Goal: Transaction & Acquisition: Purchase product/service

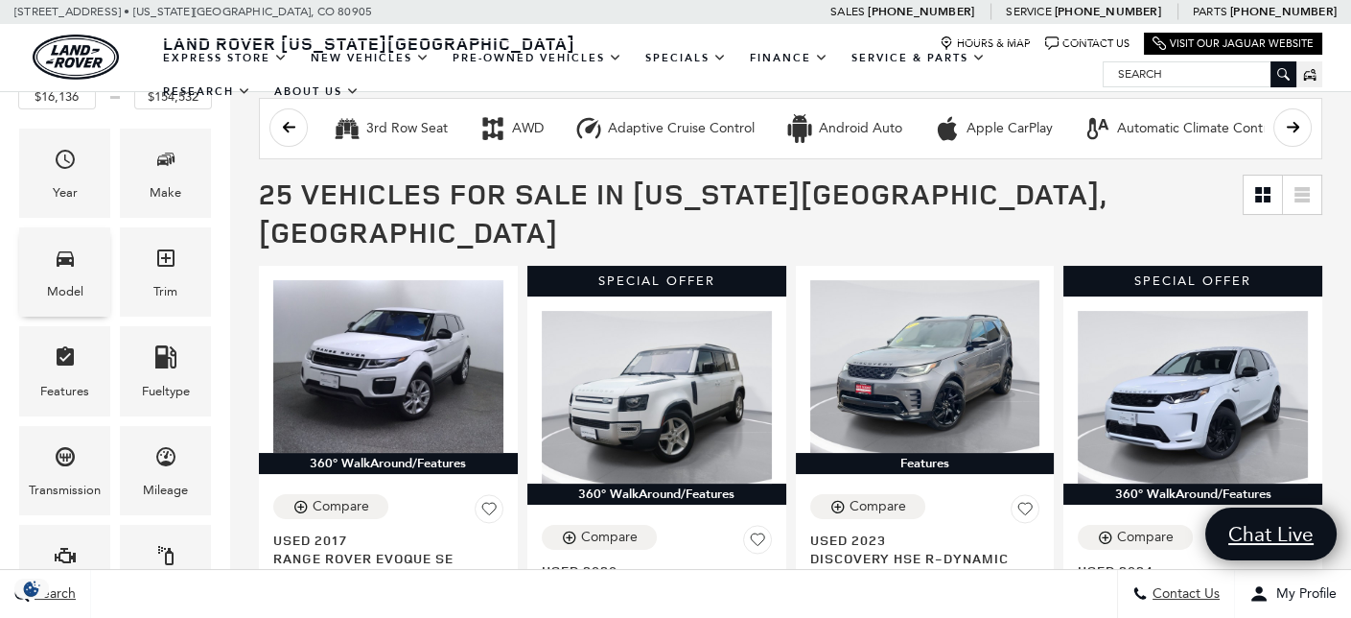
click at [68, 275] on span "Model" at bounding box center [65, 261] width 23 height 39
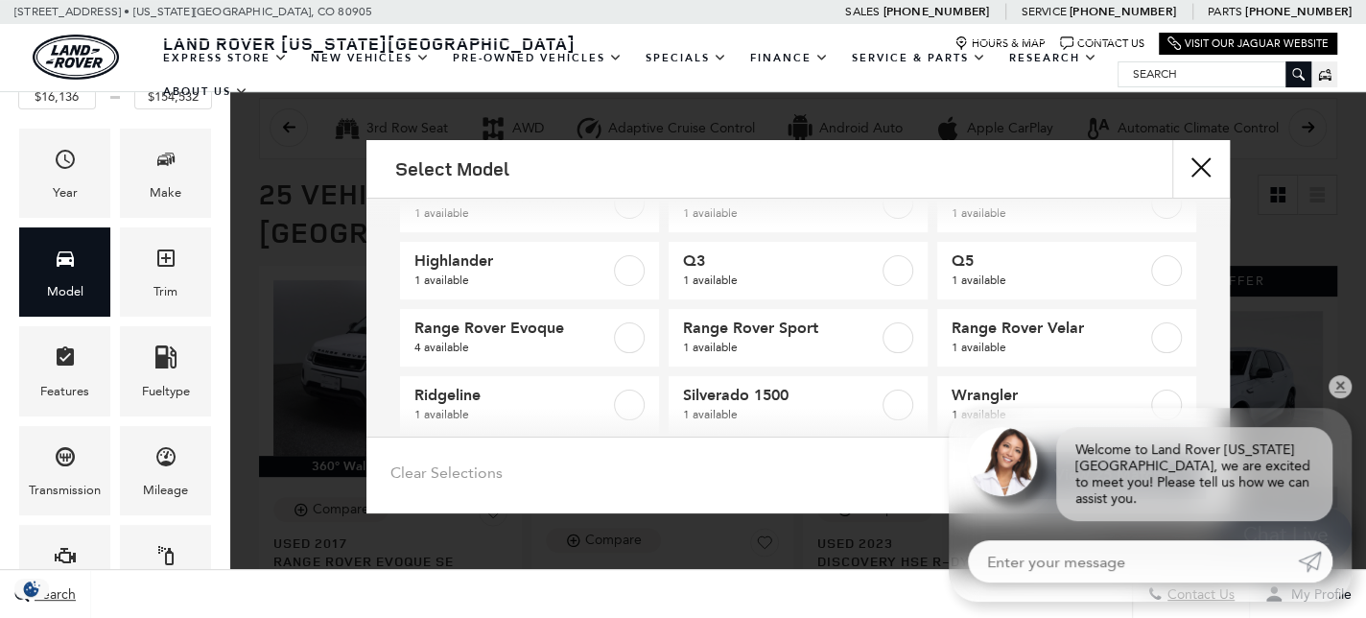
scroll to position [222, 0]
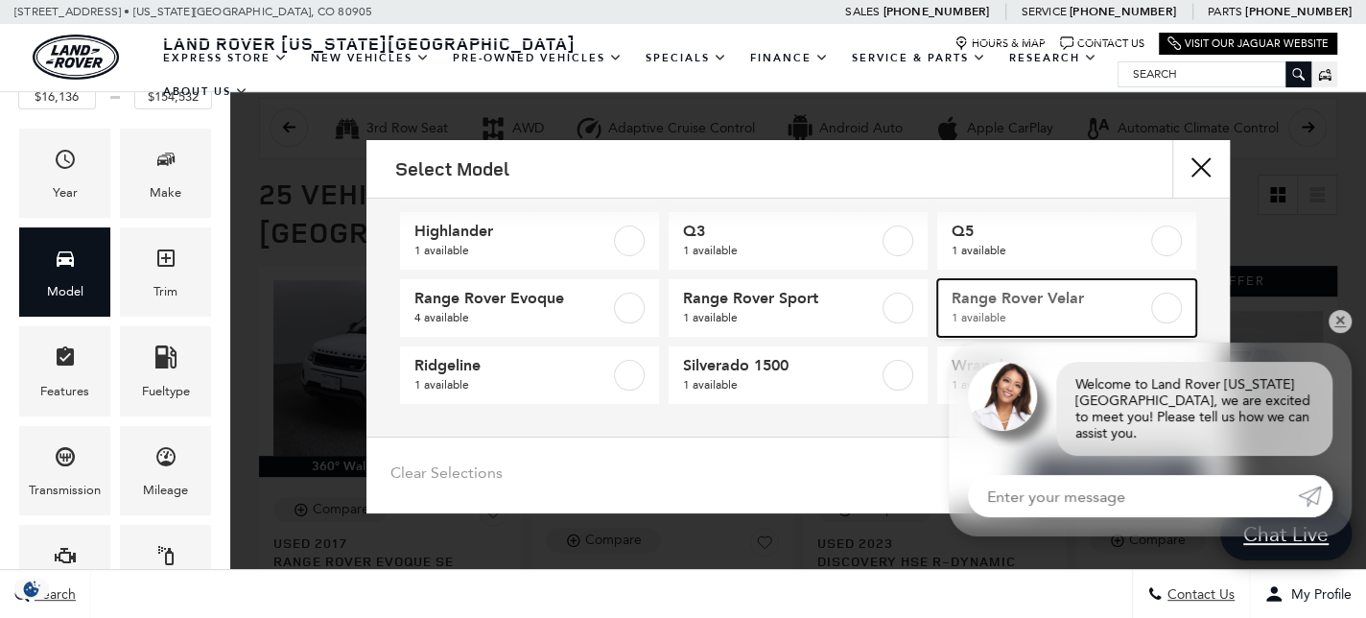
click at [1152, 307] on label at bounding box center [1166, 308] width 31 height 31
type input "$63,179"
checkbox input "true"
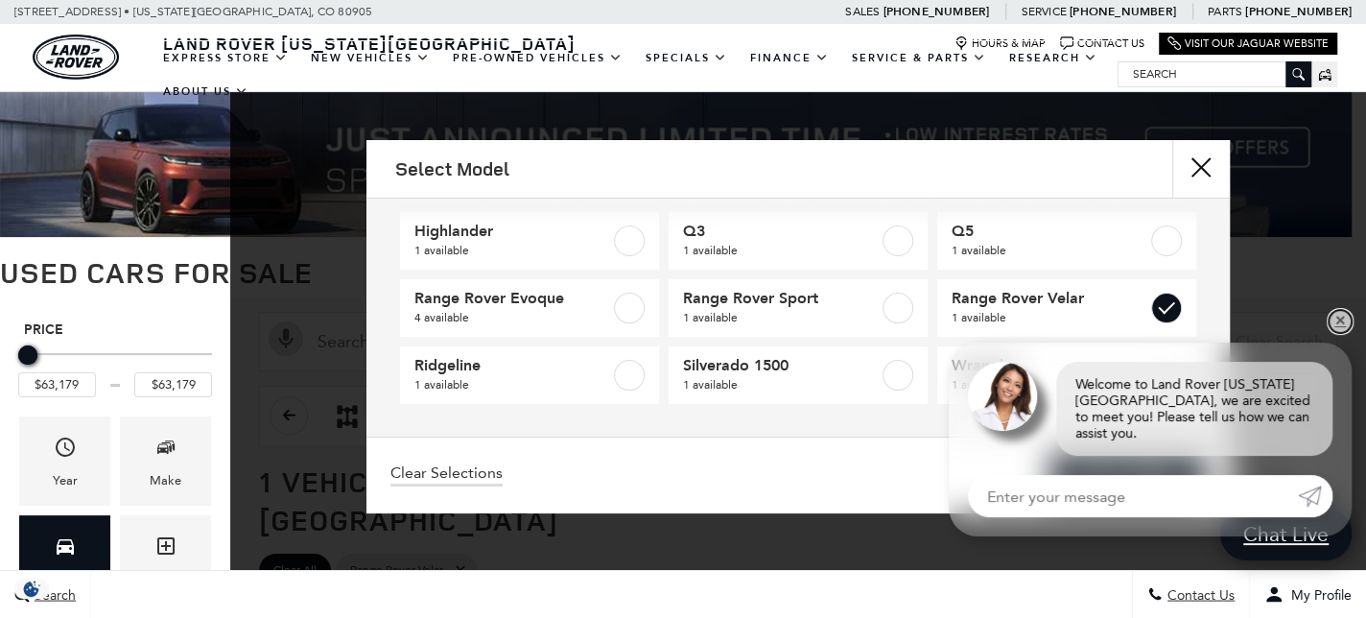
click at [1340, 333] on link "✕" at bounding box center [1339, 321] width 23 height 23
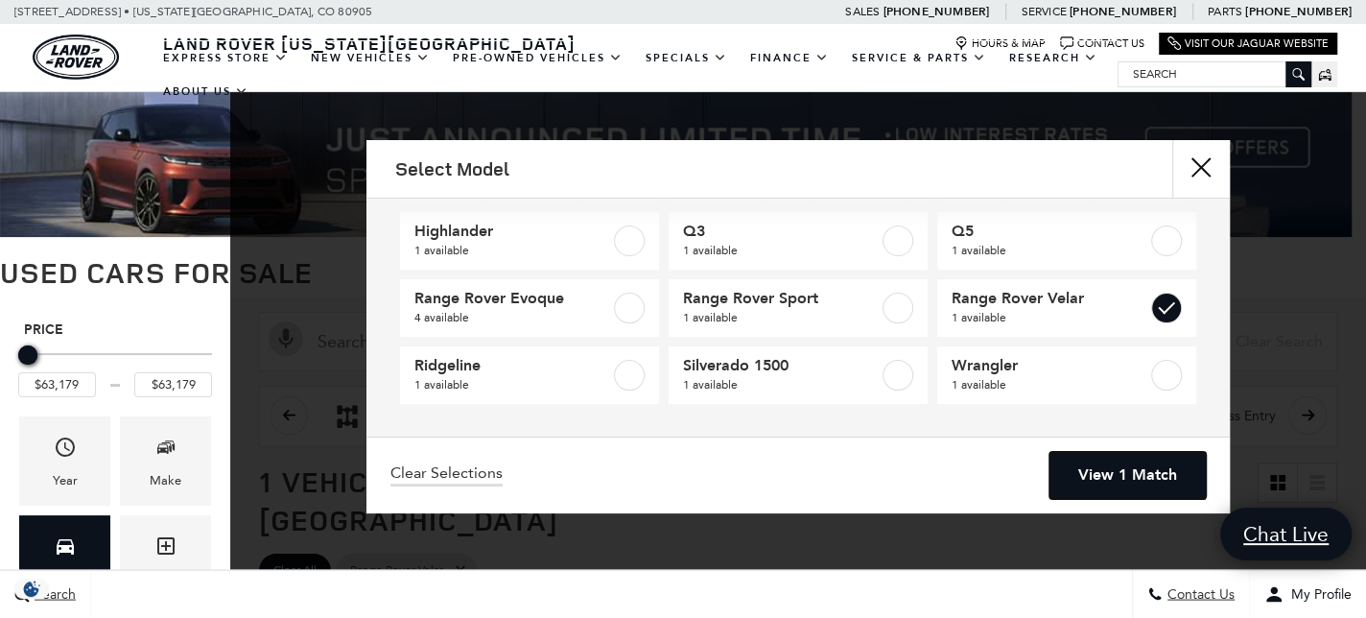
click at [1163, 475] on link "View 1 Match" at bounding box center [1127, 475] width 156 height 47
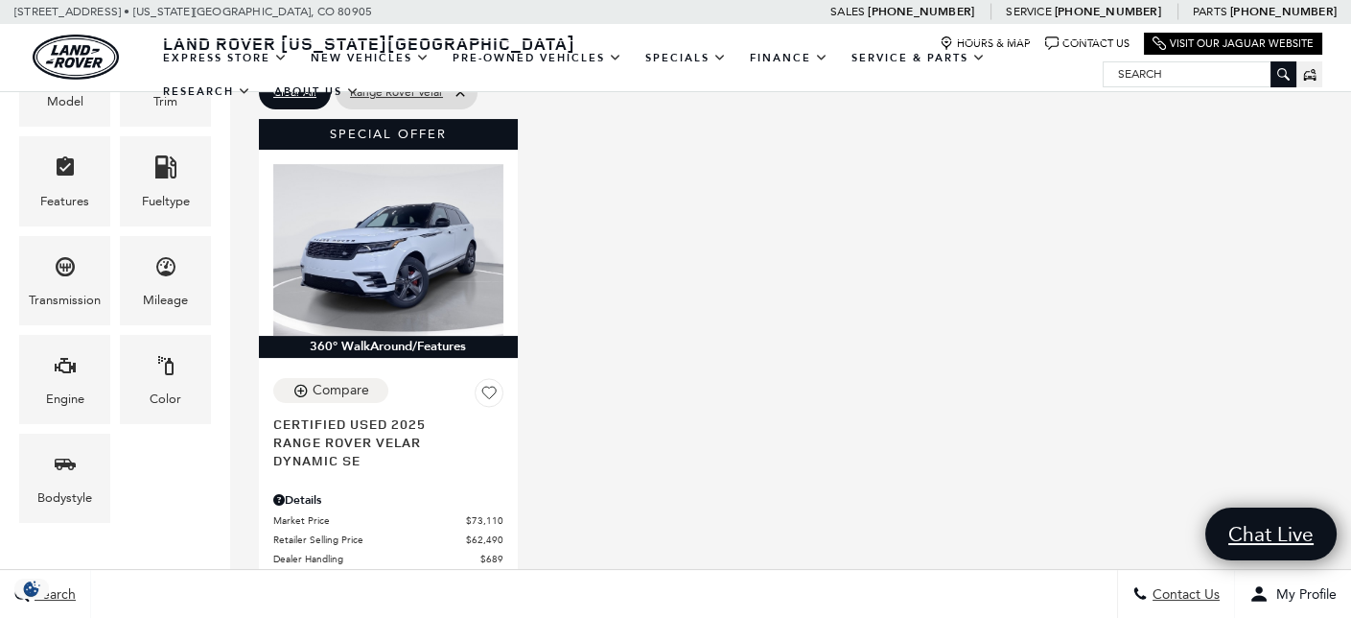
scroll to position [480, 0]
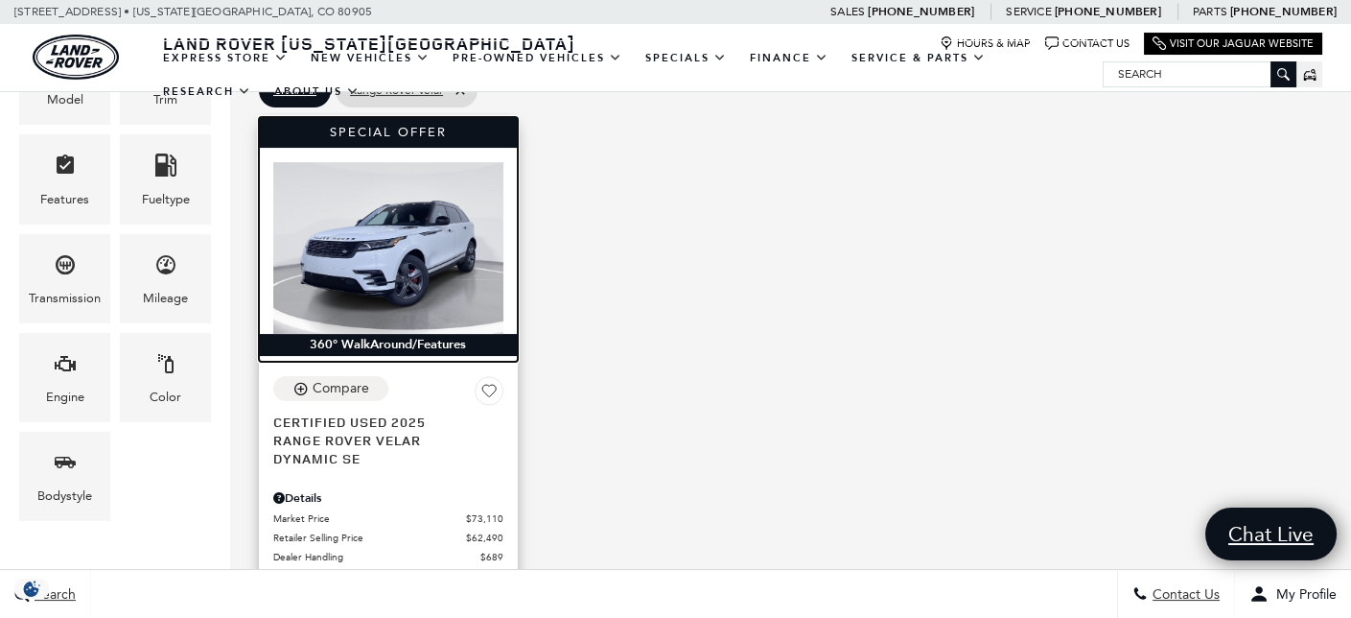
click at [402, 213] on img at bounding box center [388, 248] width 230 height 172
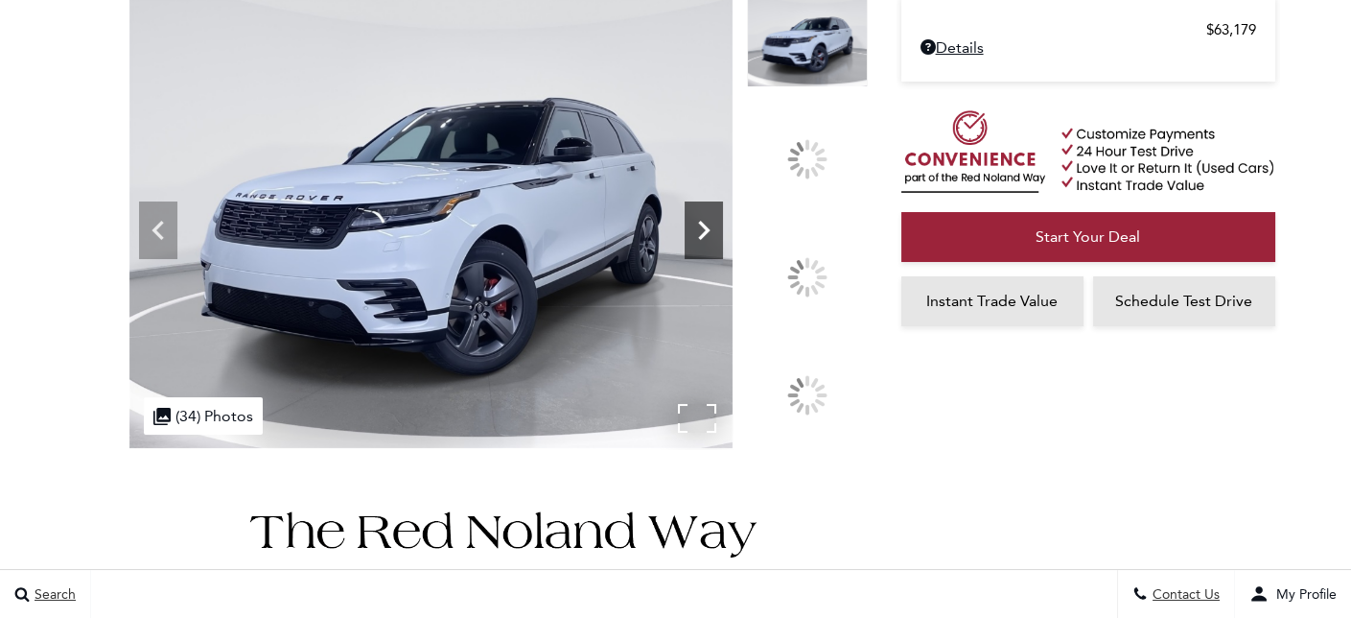
click at [710, 240] on icon at bounding box center [704, 230] width 12 height 19
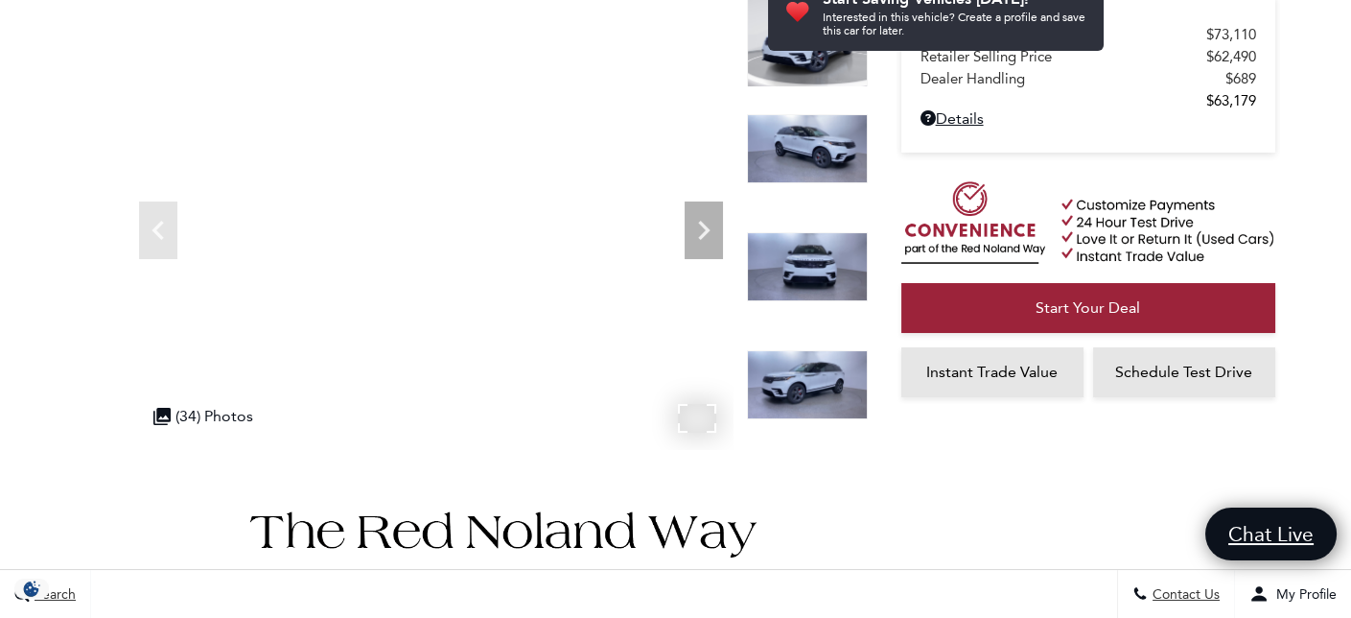
click at [222, 416] on div ".cls-1, .cls-3 { fill: #c50033; } .cls-1 { clip-rule: evenodd; } .cls-2 { clip-…" at bounding box center [203, 415] width 119 height 37
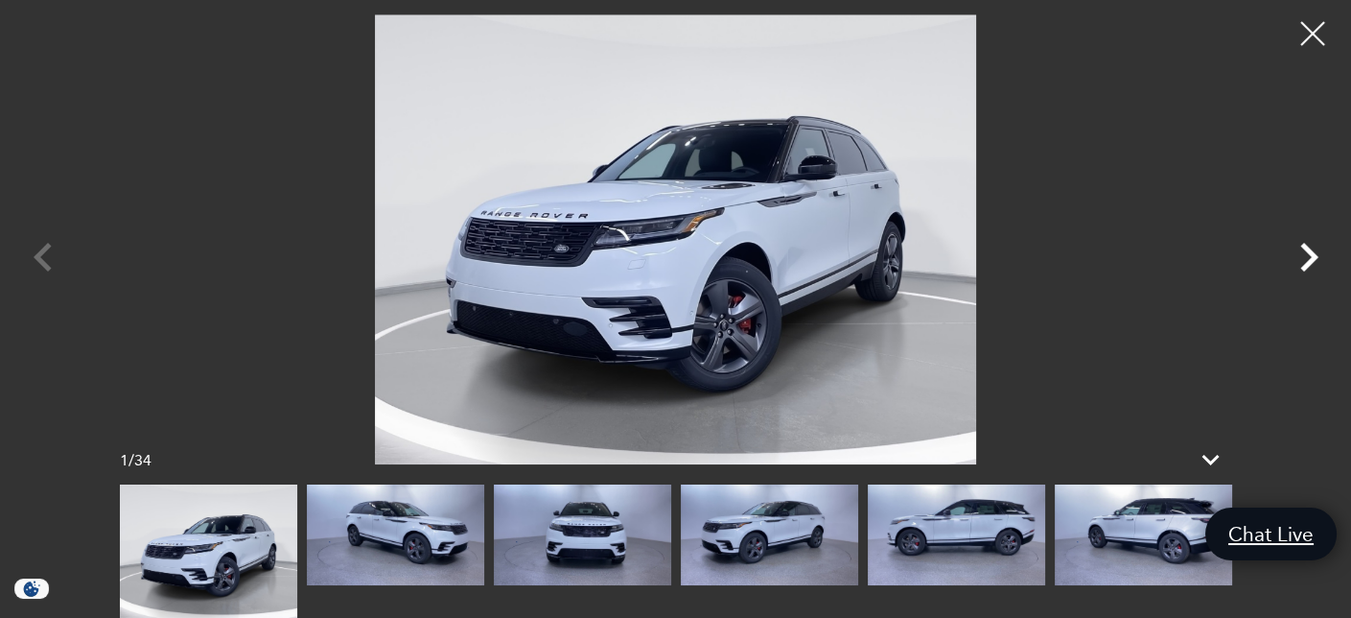
click at [1302, 258] on icon "Next" at bounding box center [1309, 257] width 58 height 58
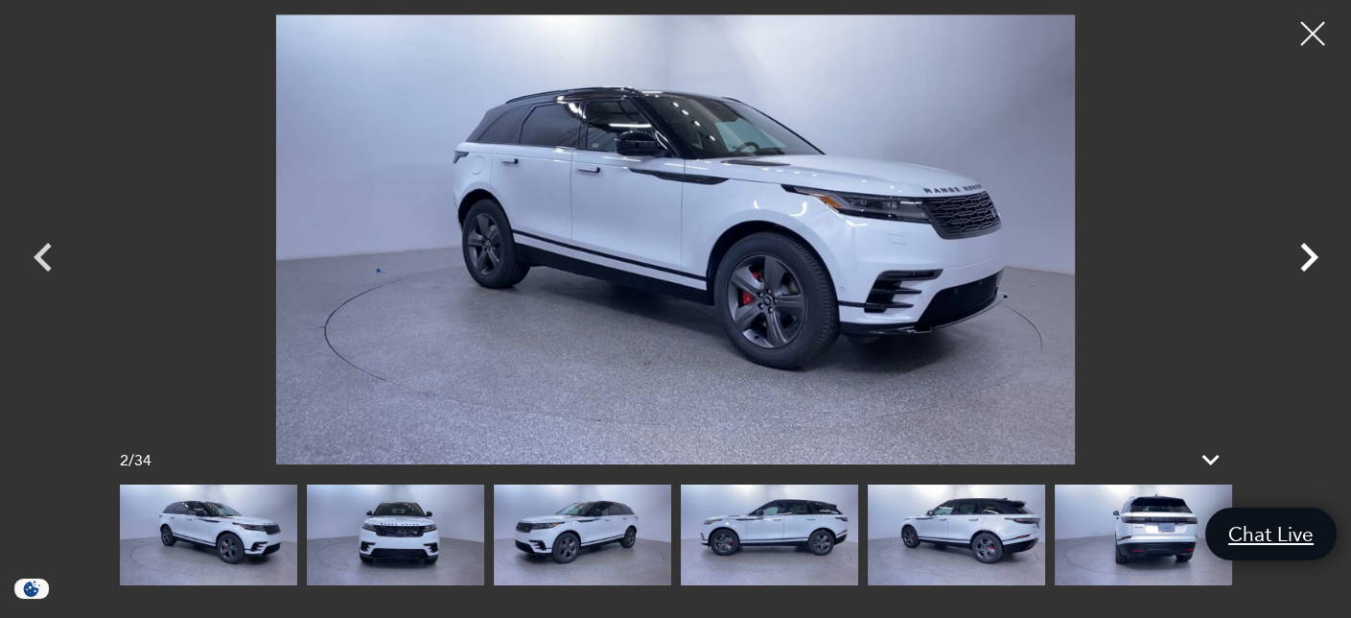
click at [1302, 258] on icon "Next" at bounding box center [1309, 257] width 58 height 58
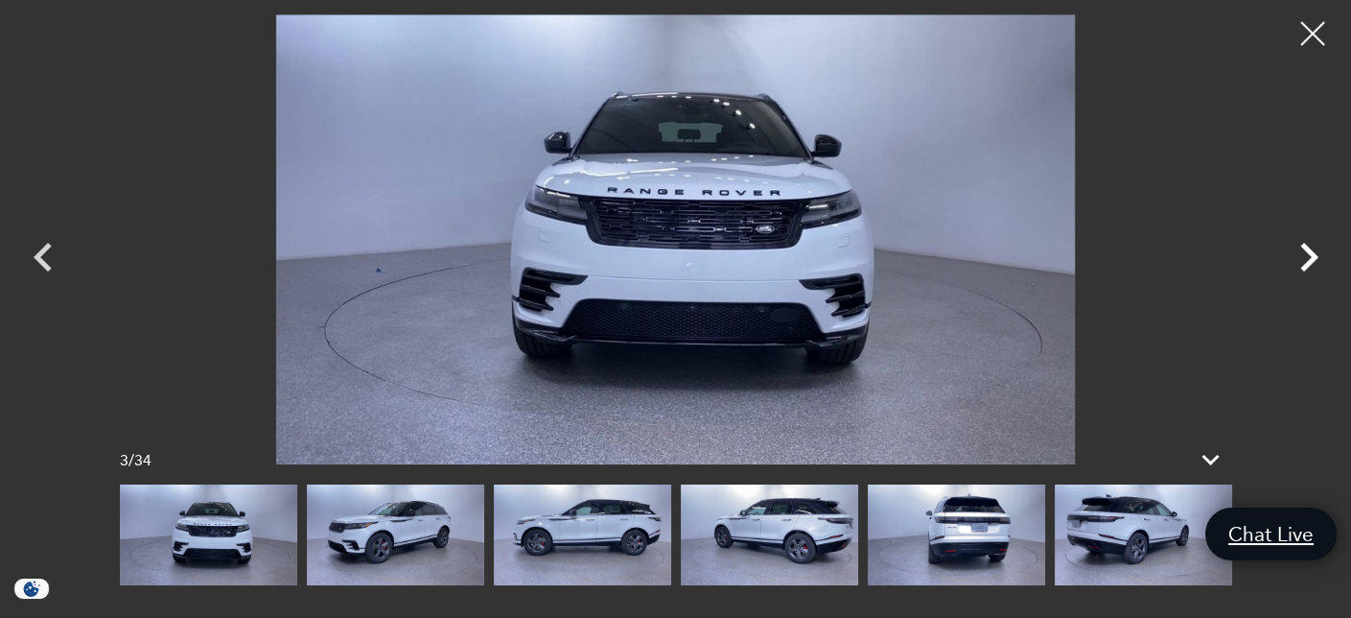
click at [1302, 258] on icon "Next" at bounding box center [1309, 257] width 58 height 58
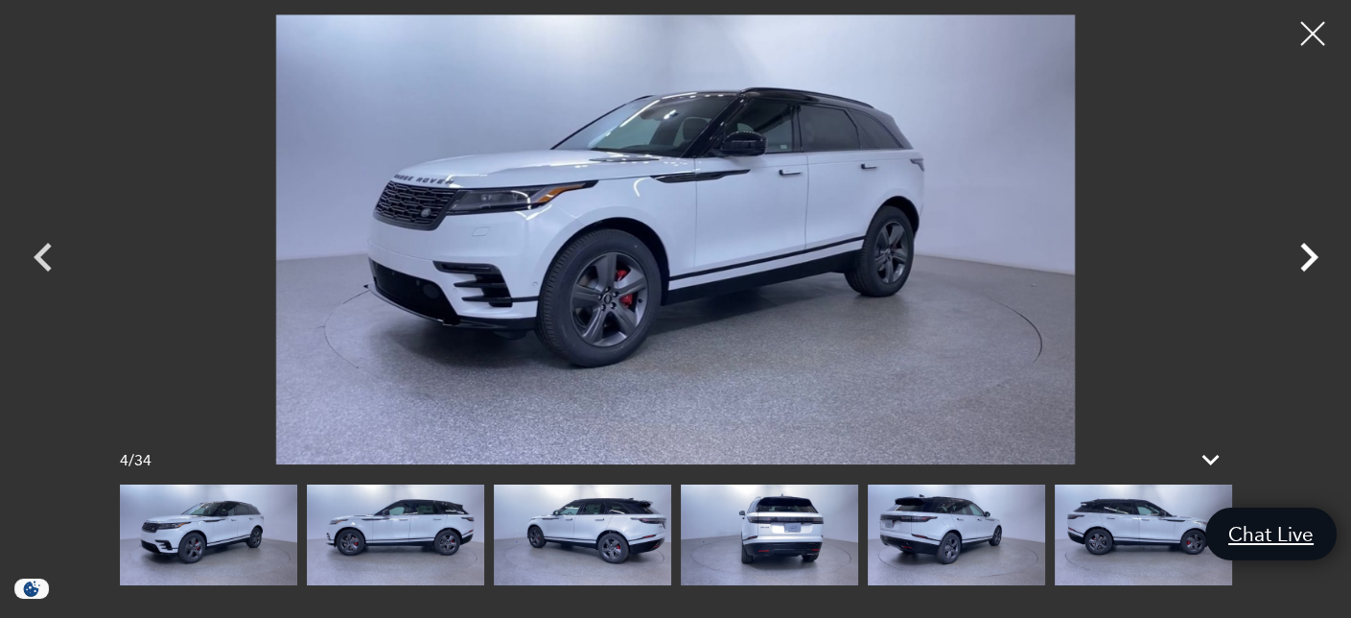
click at [1302, 258] on icon "Next" at bounding box center [1309, 257] width 58 height 58
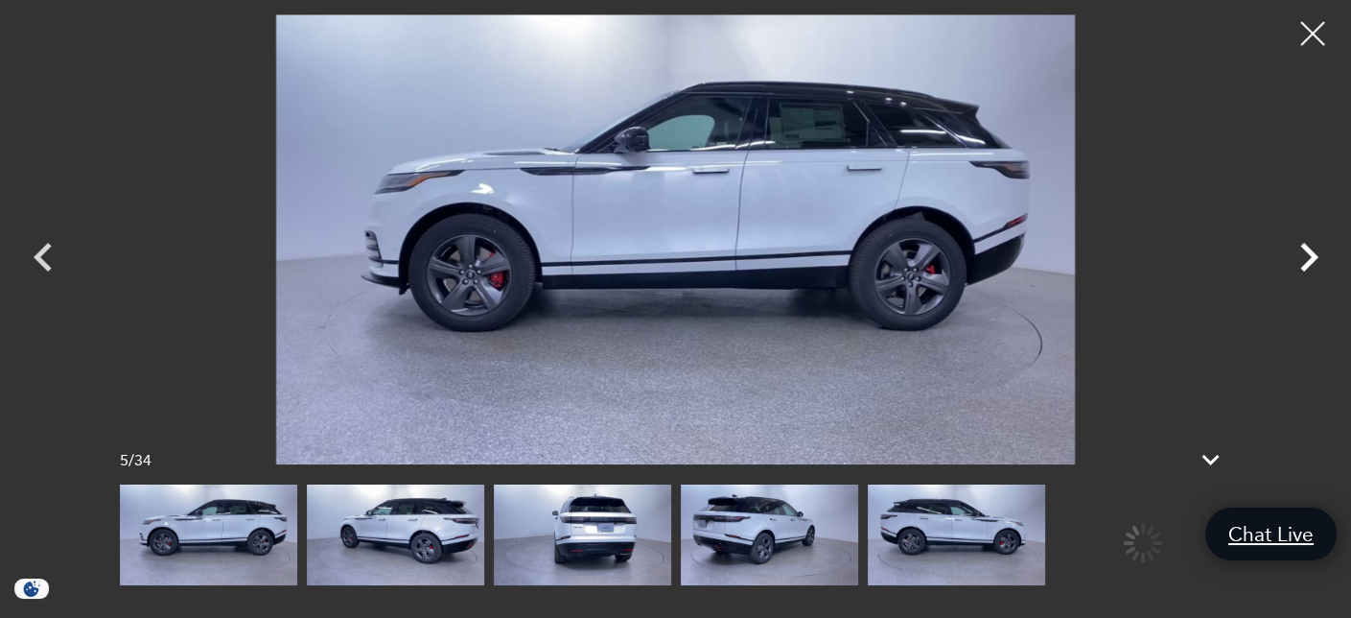
click at [1302, 258] on icon "Next" at bounding box center [1309, 257] width 58 height 58
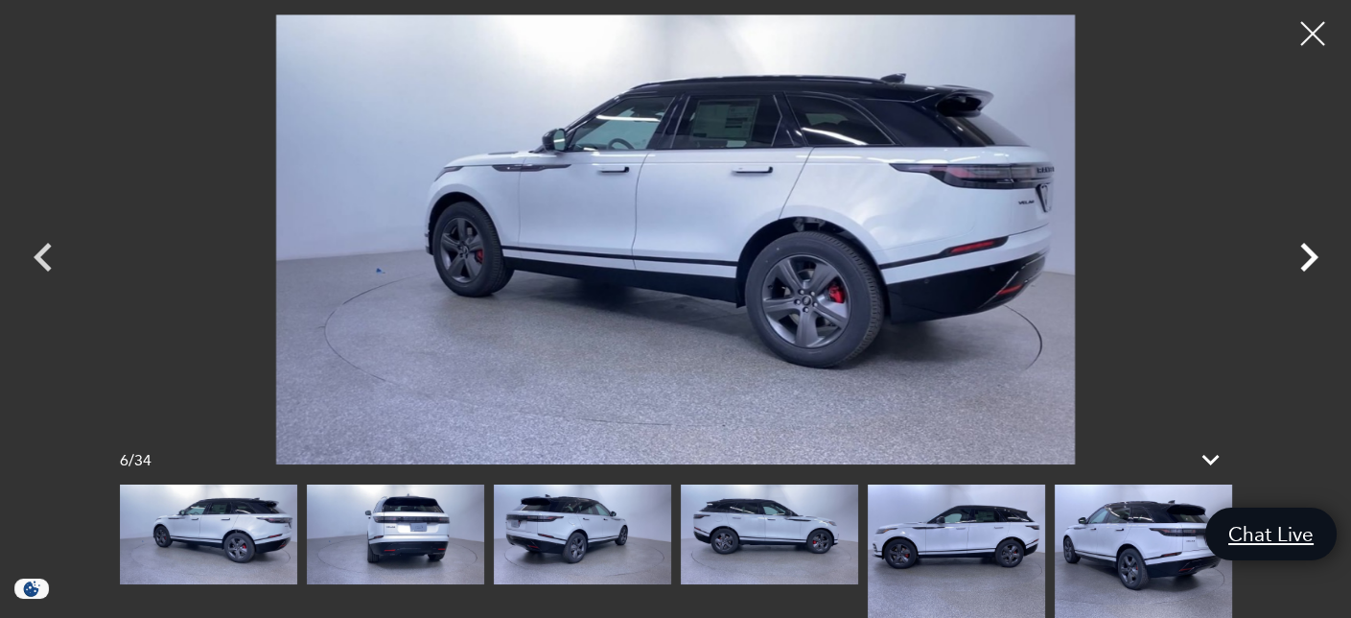
click at [1302, 258] on icon "Next" at bounding box center [1309, 257] width 58 height 58
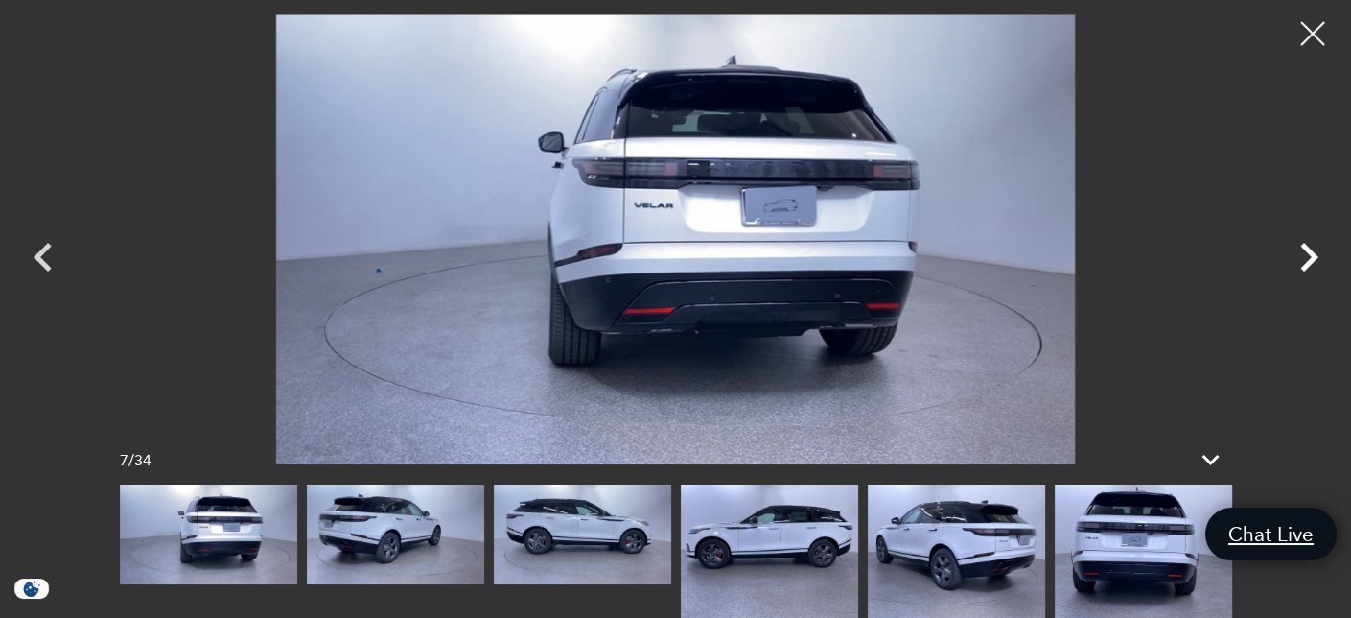
click at [1302, 258] on icon "Next" at bounding box center [1309, 257] width 58 height 58
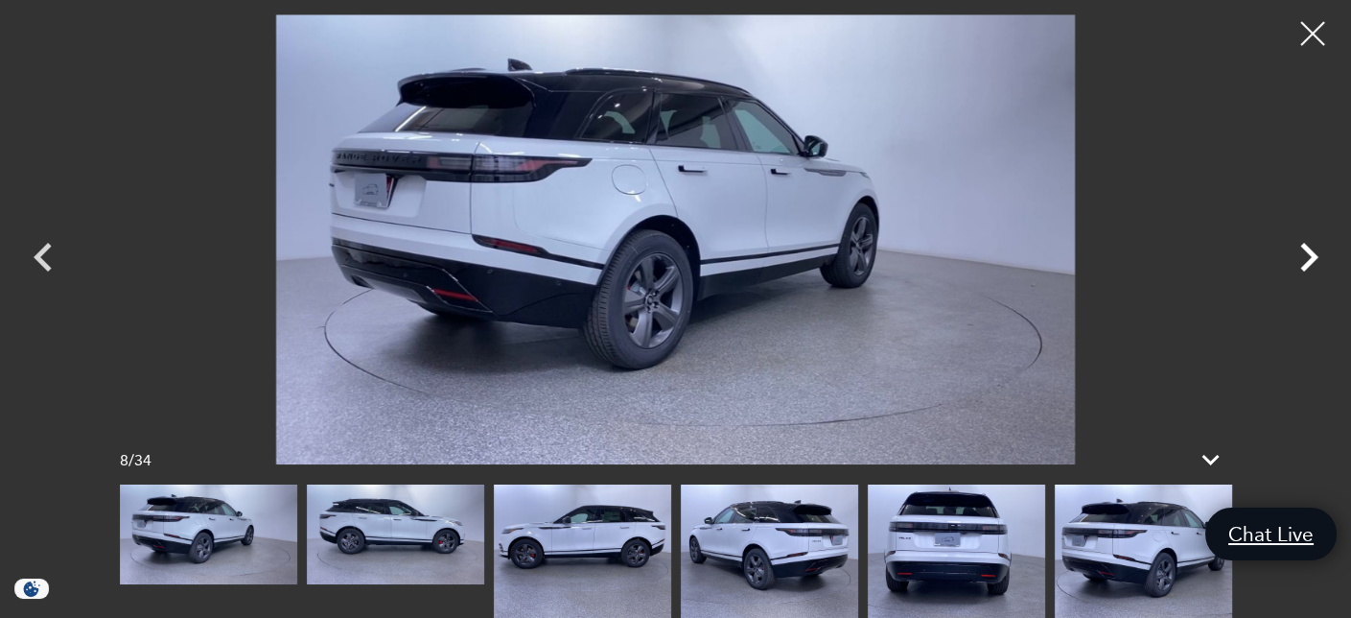
click at [1302, 258] on icon "Next" at bounding box center [1309, 257] width 58 height 58
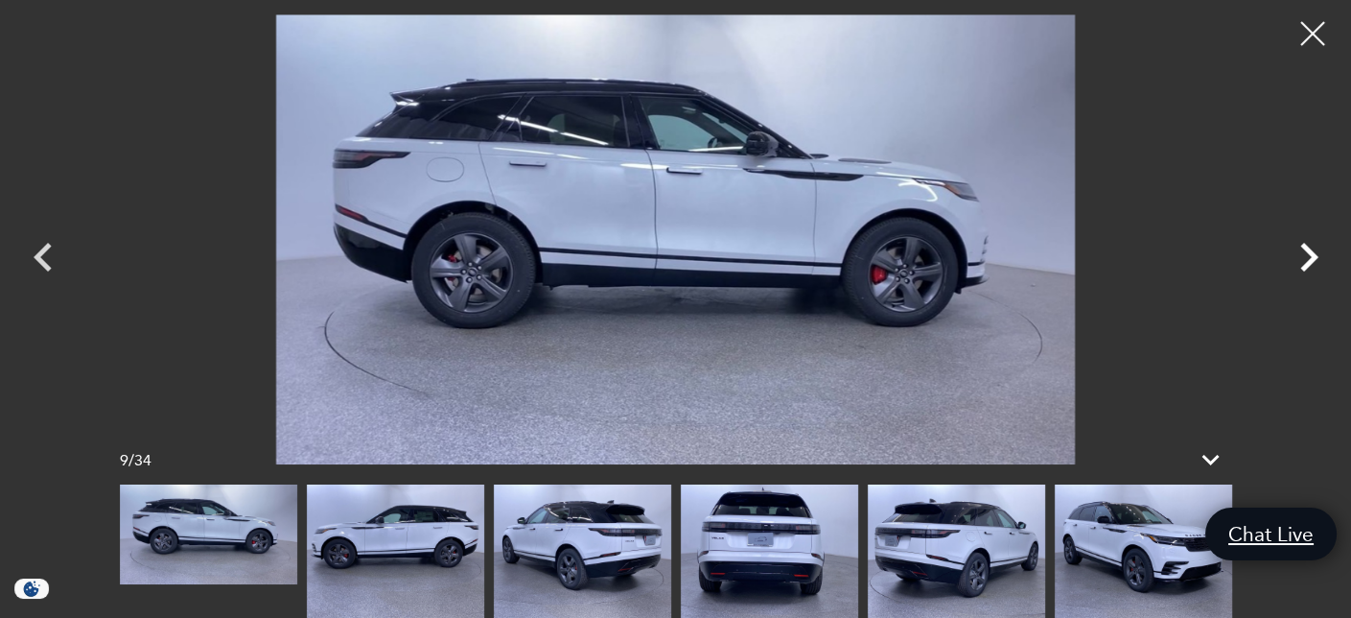
click at [1302, 258] on icon "Next" at bounding box center [1309, 257] width 58 height 58
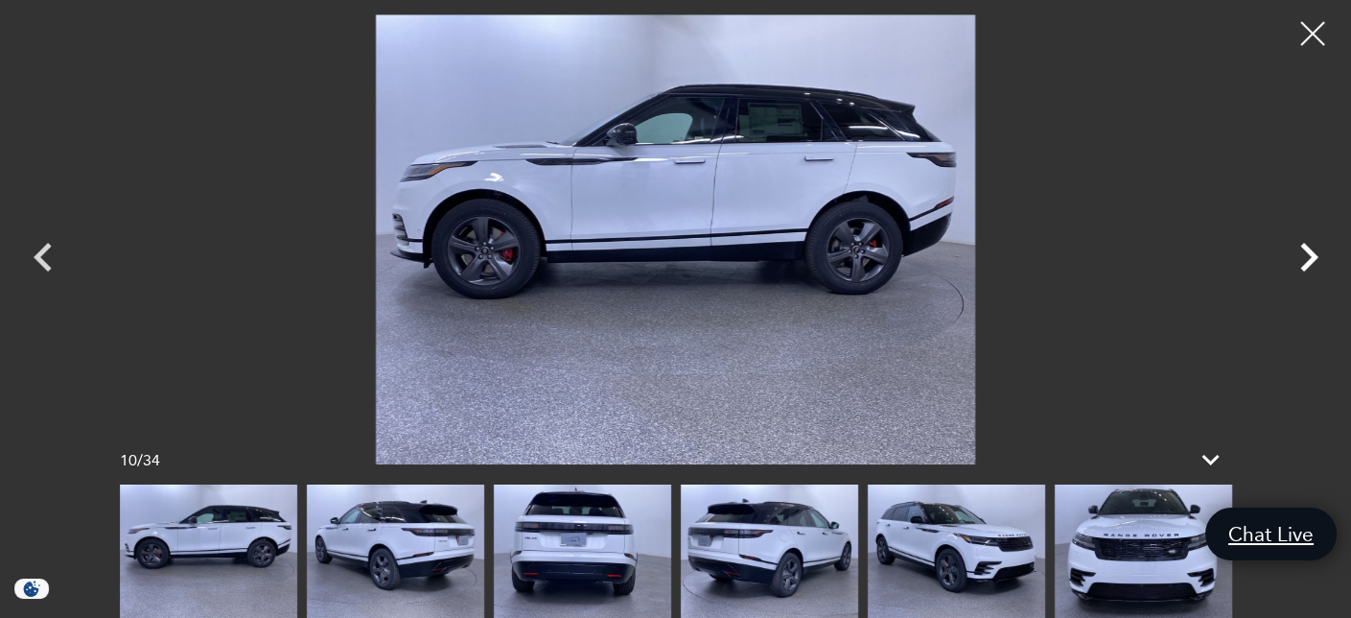
click at [1302, 258] on icon "Next" at bounding box center [1309, 257] width 58 height 58
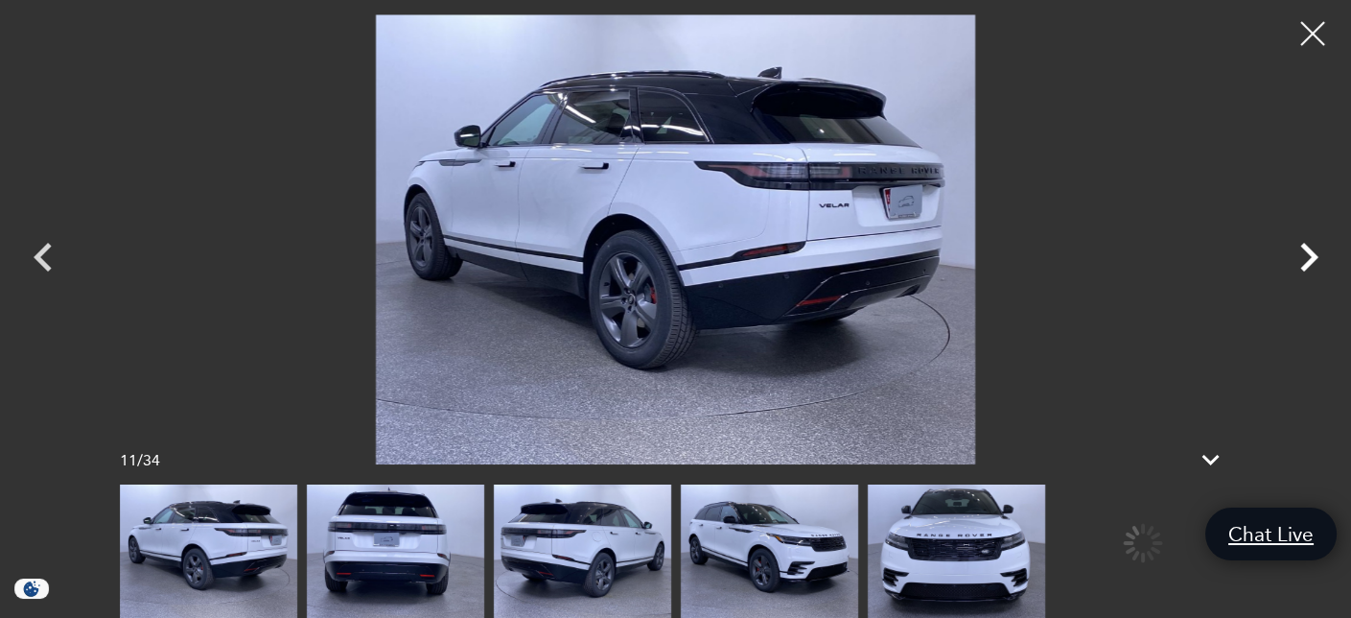
click at [1302, 258] on icon "Next" at bounding box center [1309, 257] width 58 height 58
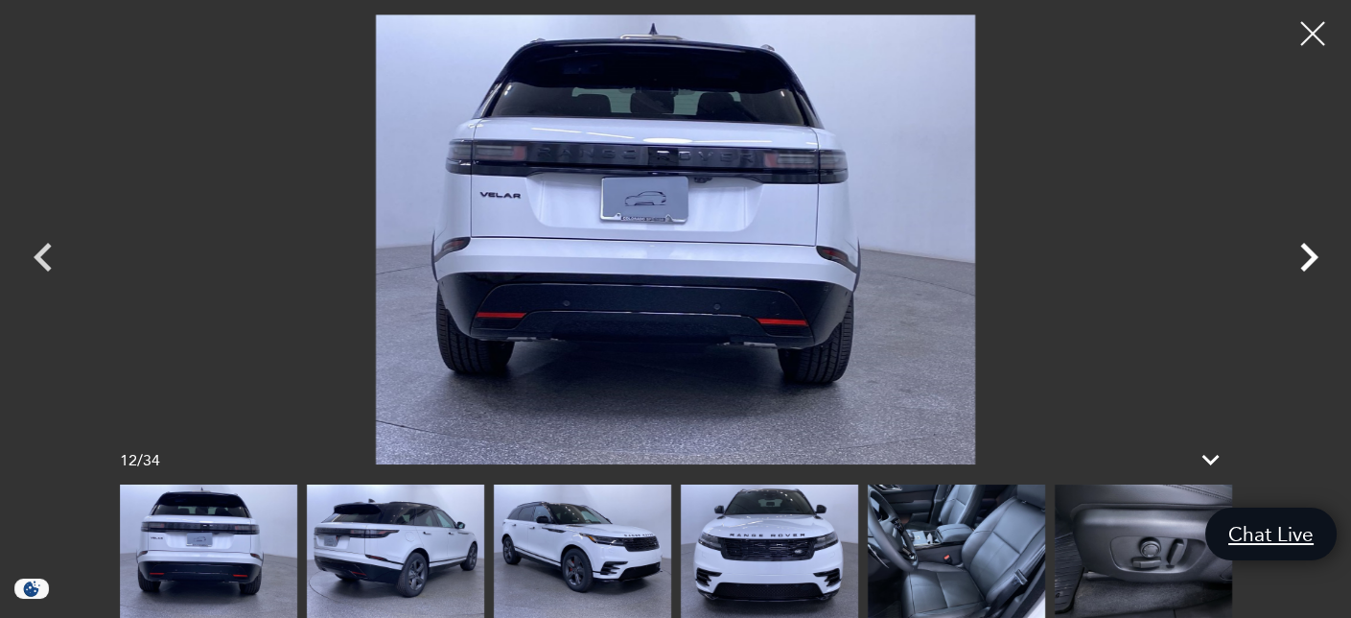
click at [1302, 258] on icon "Next" at bounding box center [1309, 257] width 58 height 58
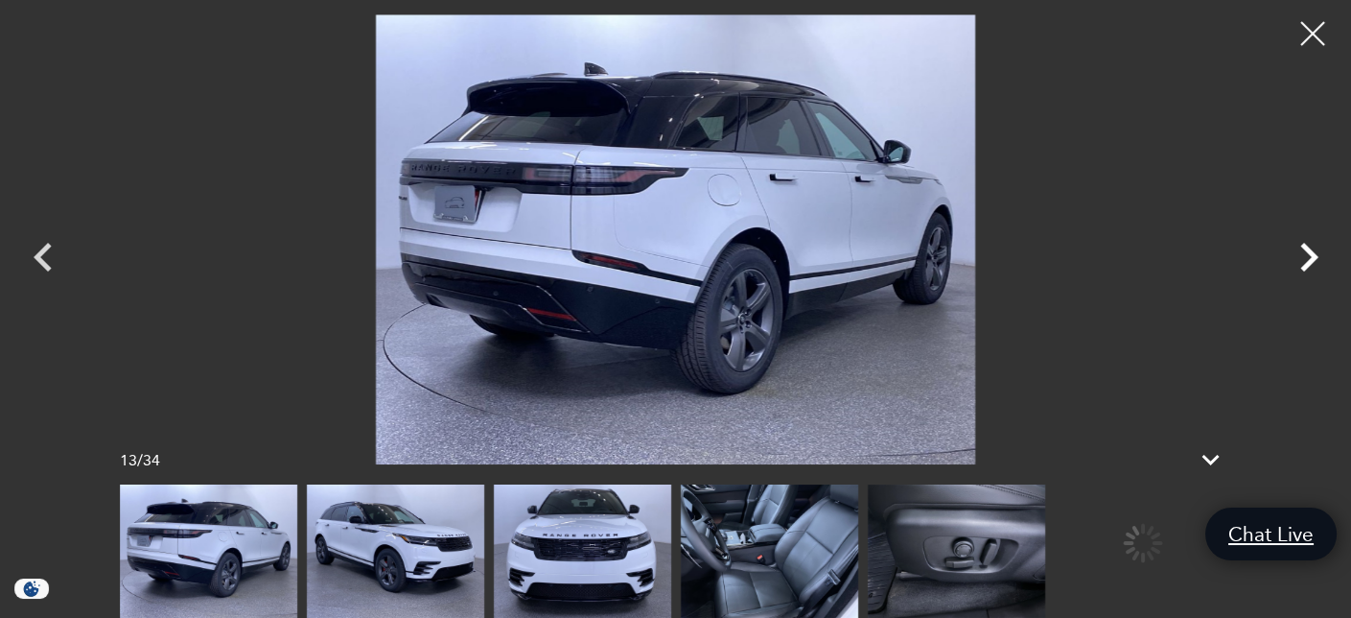
click at [1302, 258] on icon "Next" at bounding box center [1309, 257] width 58 height 58
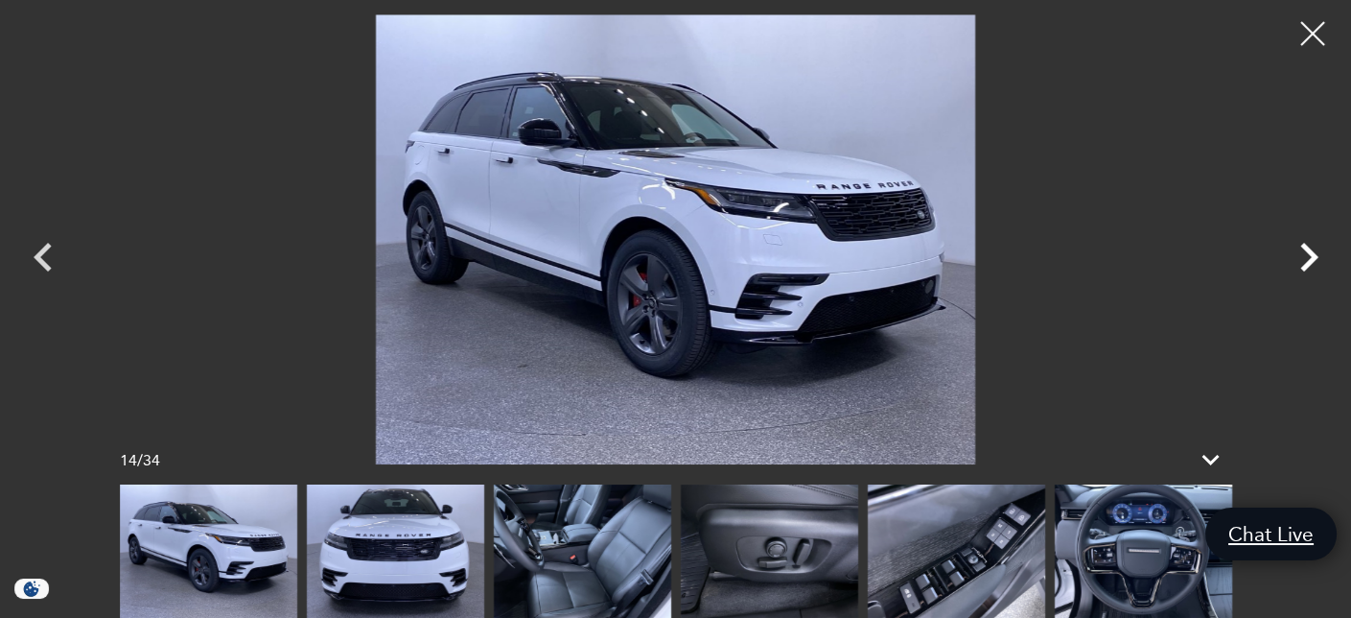
click at [1302, 258] on icon "Next" at bounding box center [1309, 257] width 58 height 58
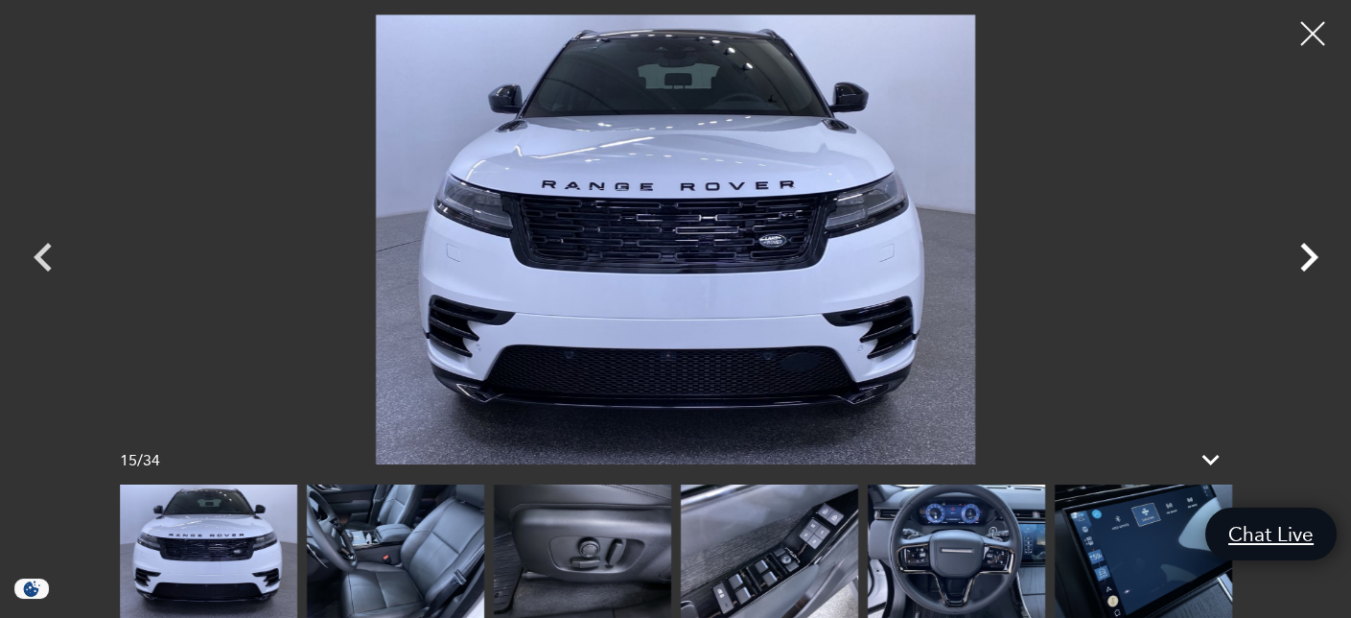
click at [1302, 258] on icon "Next" at bounding box center [1309, 257] width 58 height 58
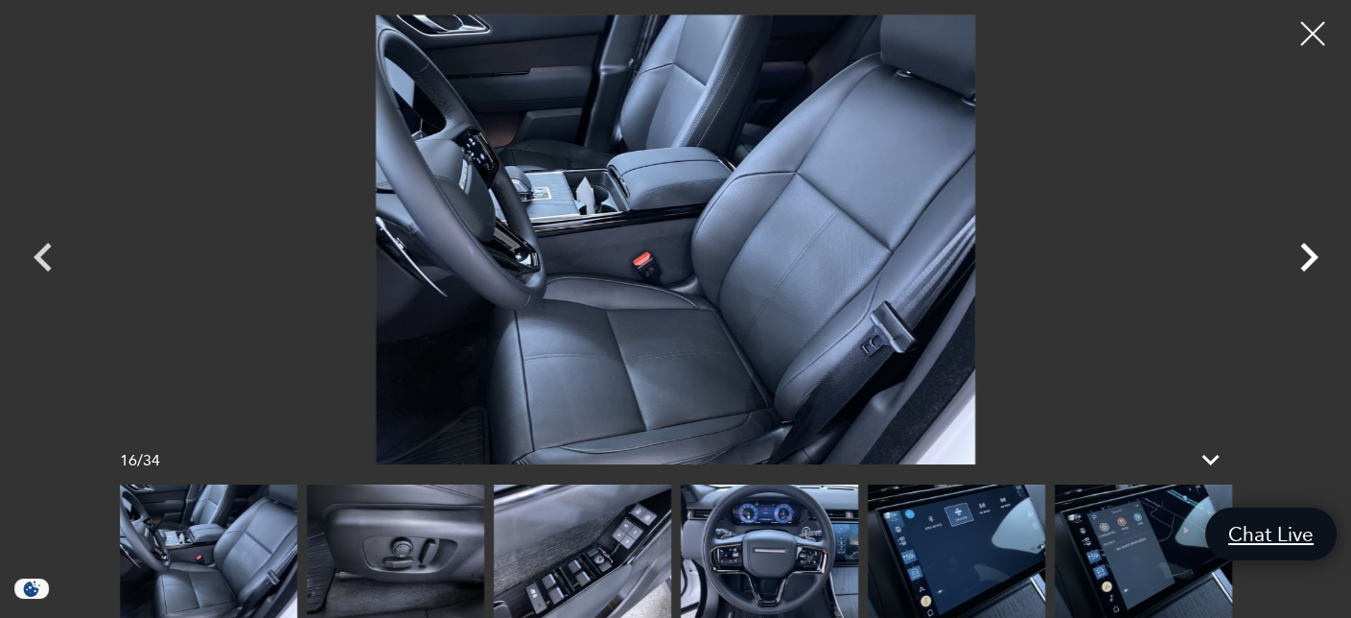
click at [1302, 258] on icon "Next" at bounding box center [1309, 257] width 58 height 58
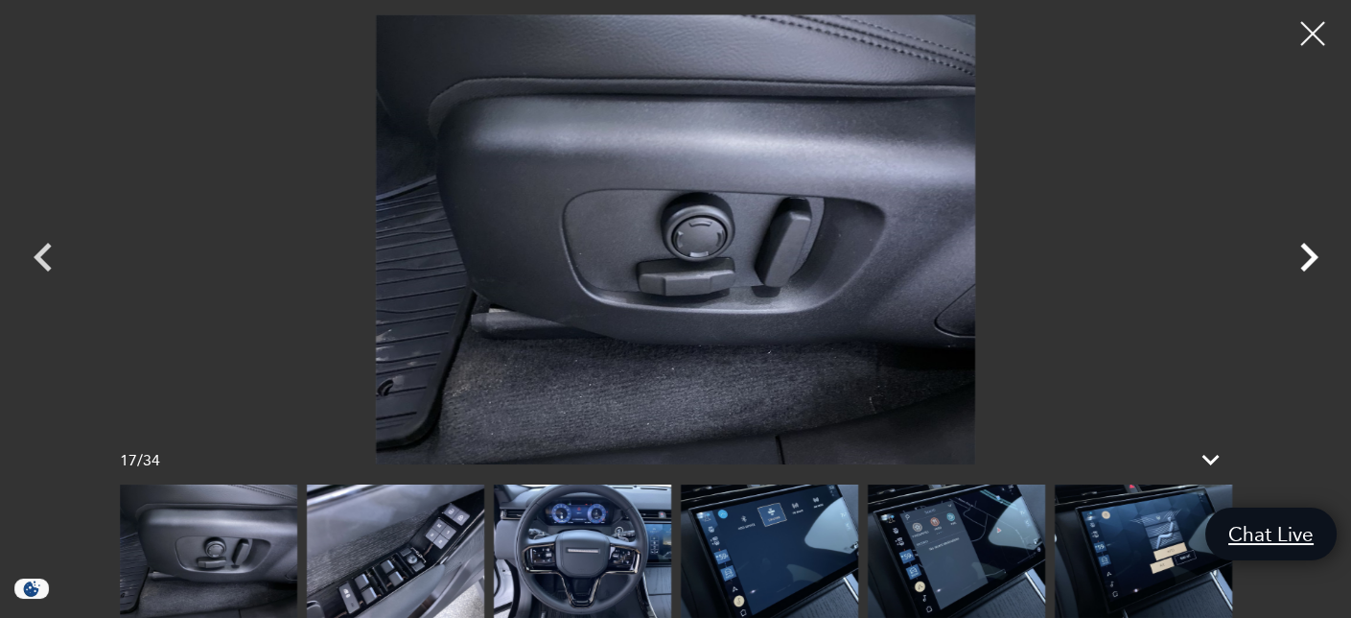
click at [1302, 258] on icon "Next" at bounding box center [1309, 257] width 58 height 58
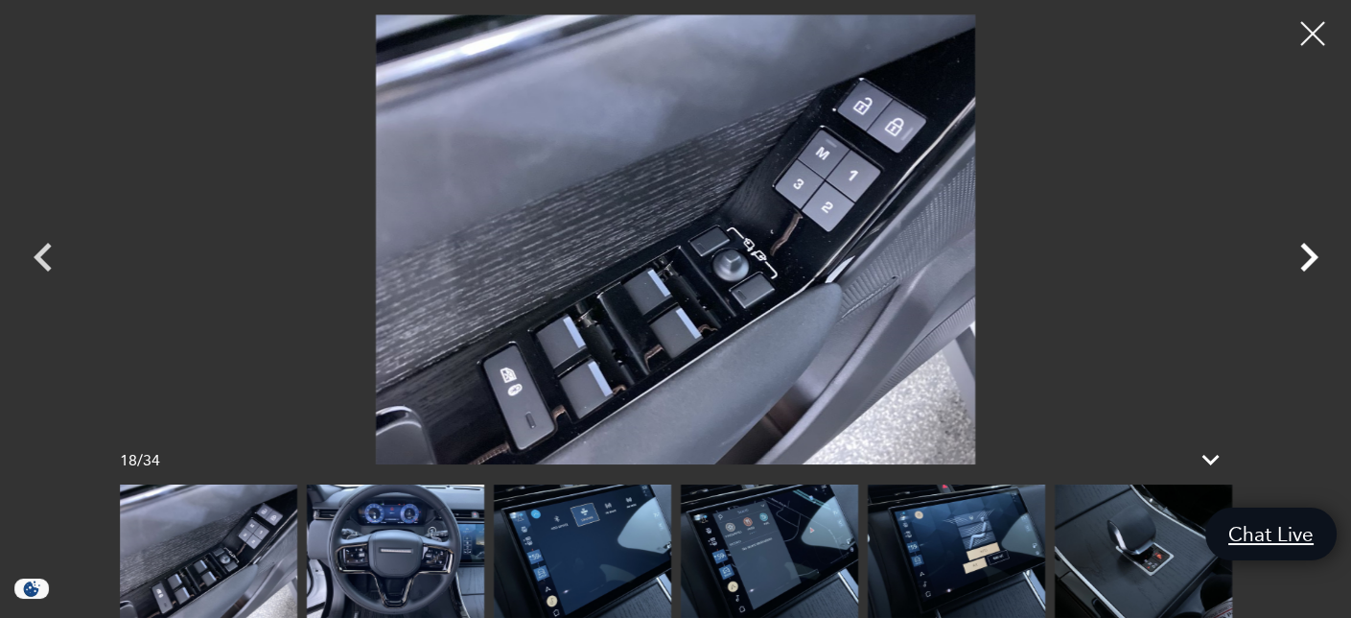
click at [1309, 253] on icon "Next" at bounding box center [1310, 257] width 18 height 29
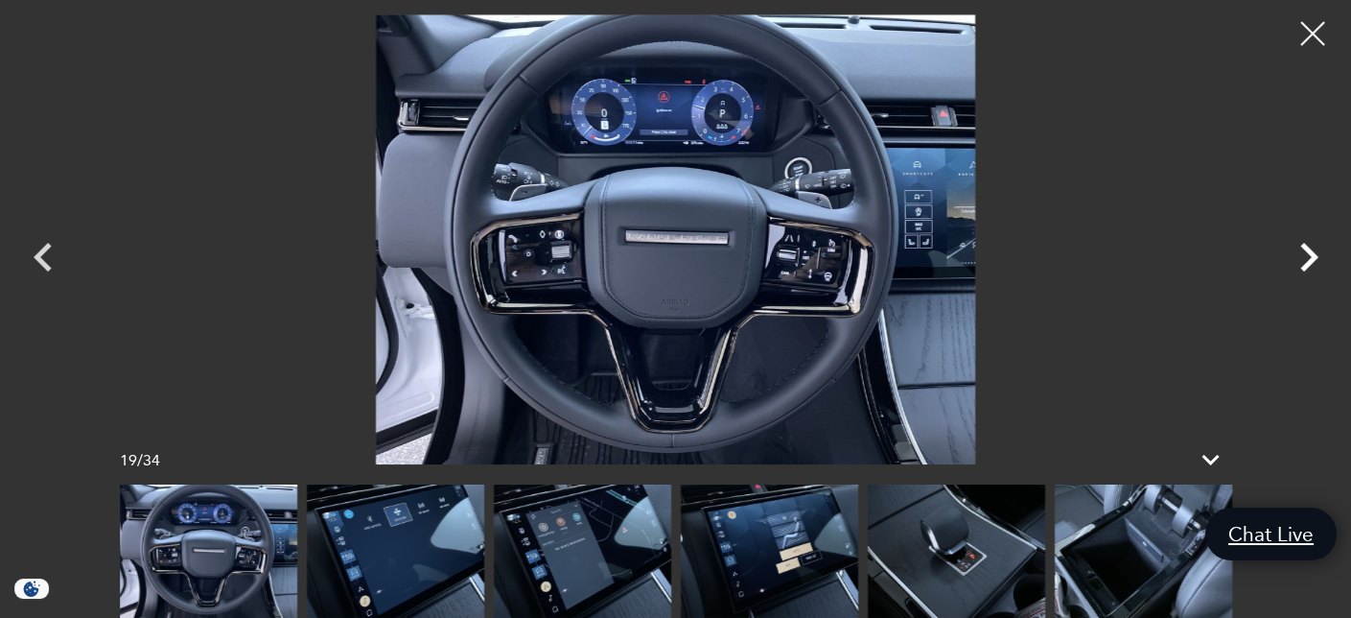
click at [1309, 253] on icon "Next" at bounding box center [1310, 257] width 18 height 29
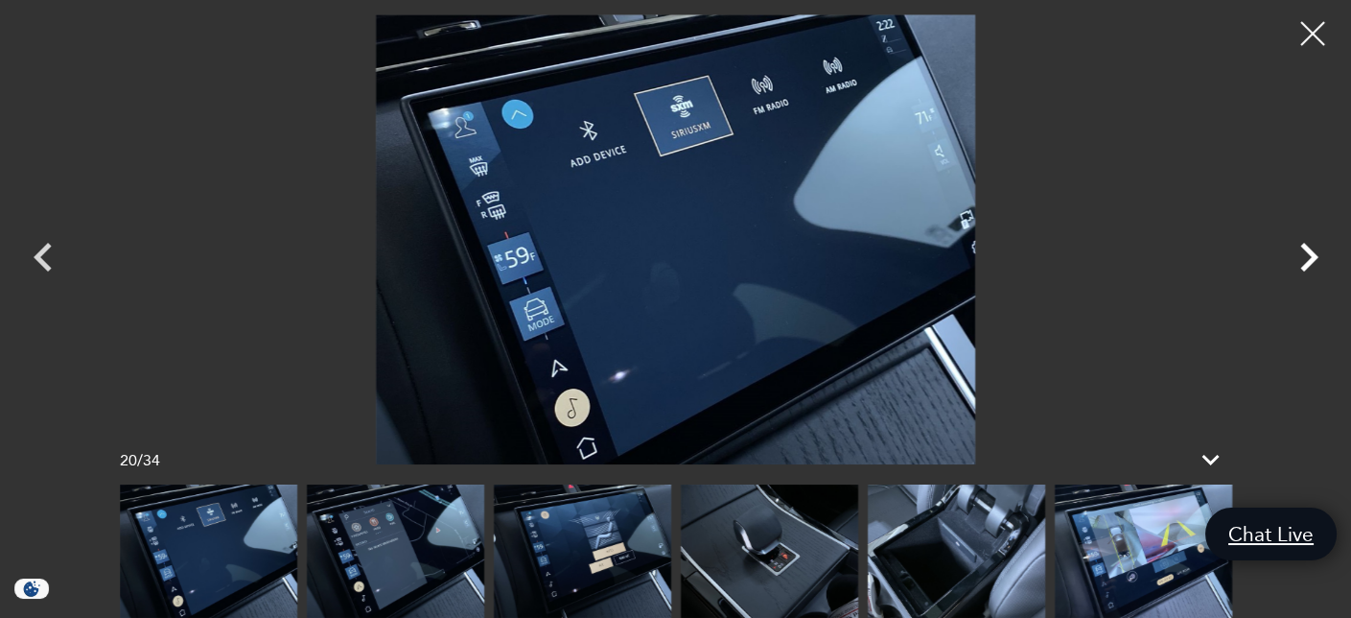
click at [1309, 253] on icon "Next" at bounding box center [1310, 257] width 18 height 29
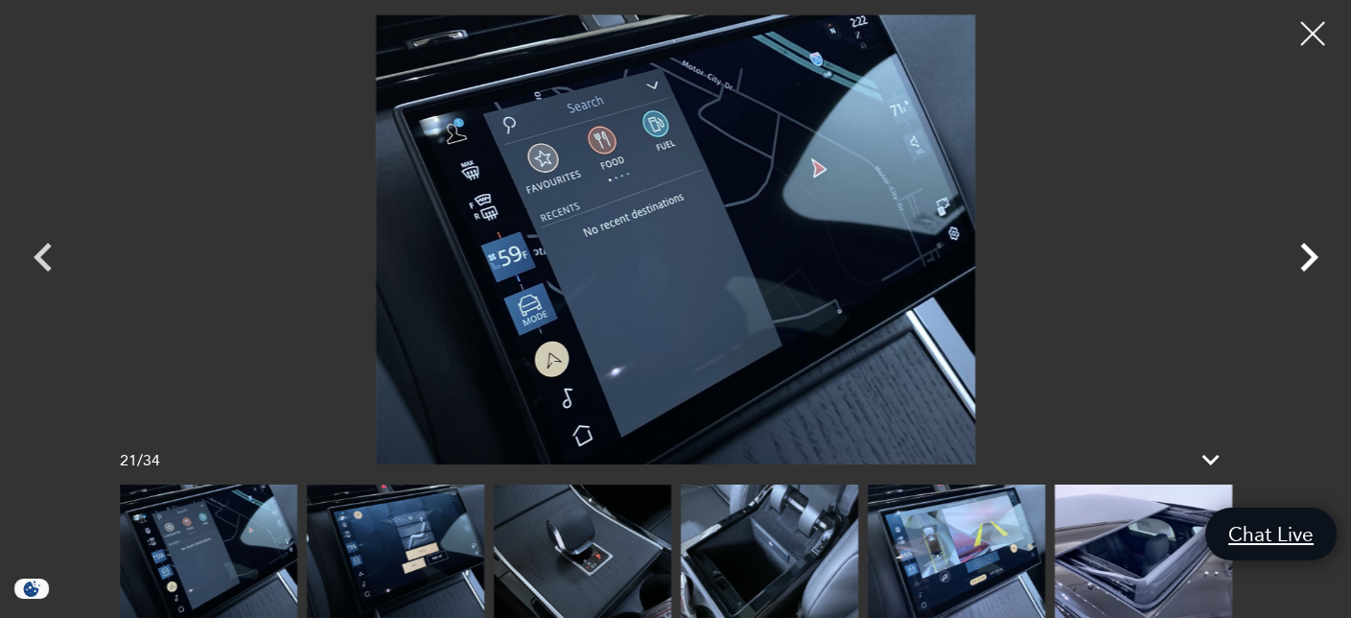
click at [1309, 253] on icon "Next" at bounding box center [1310, 257] width 18 height 29
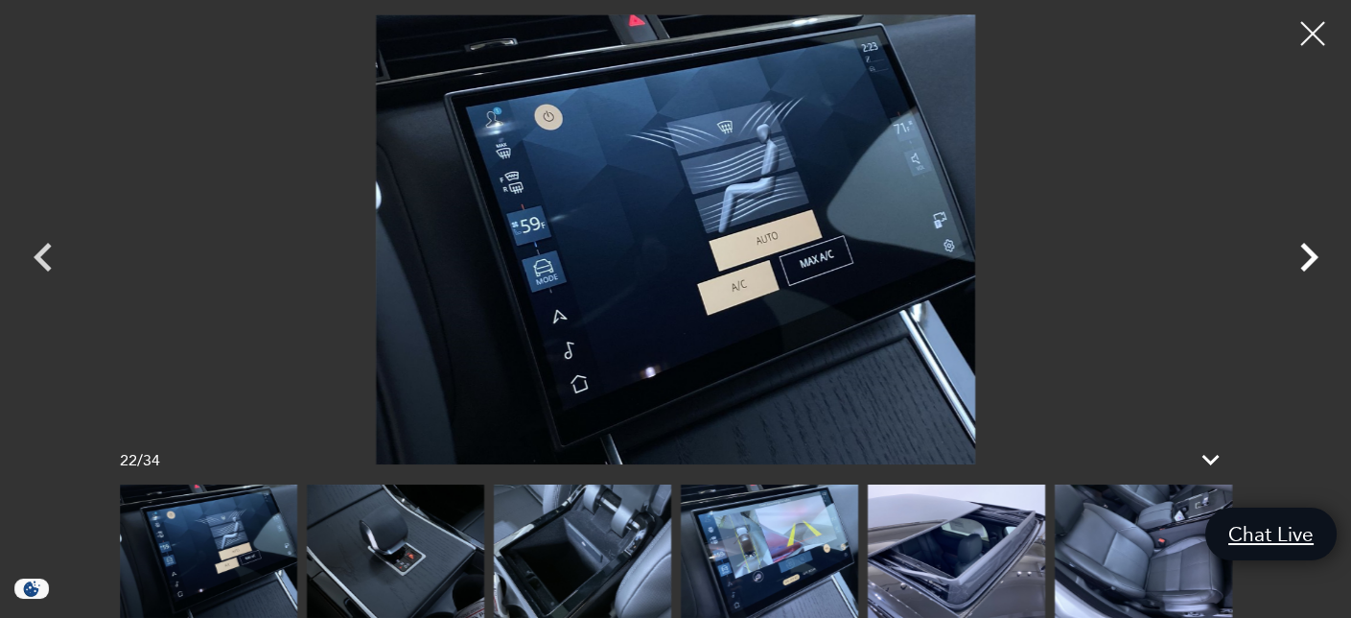
click at [1309, 253] on icon "Next" at bounding box center [1310, 257] width 18 height 29
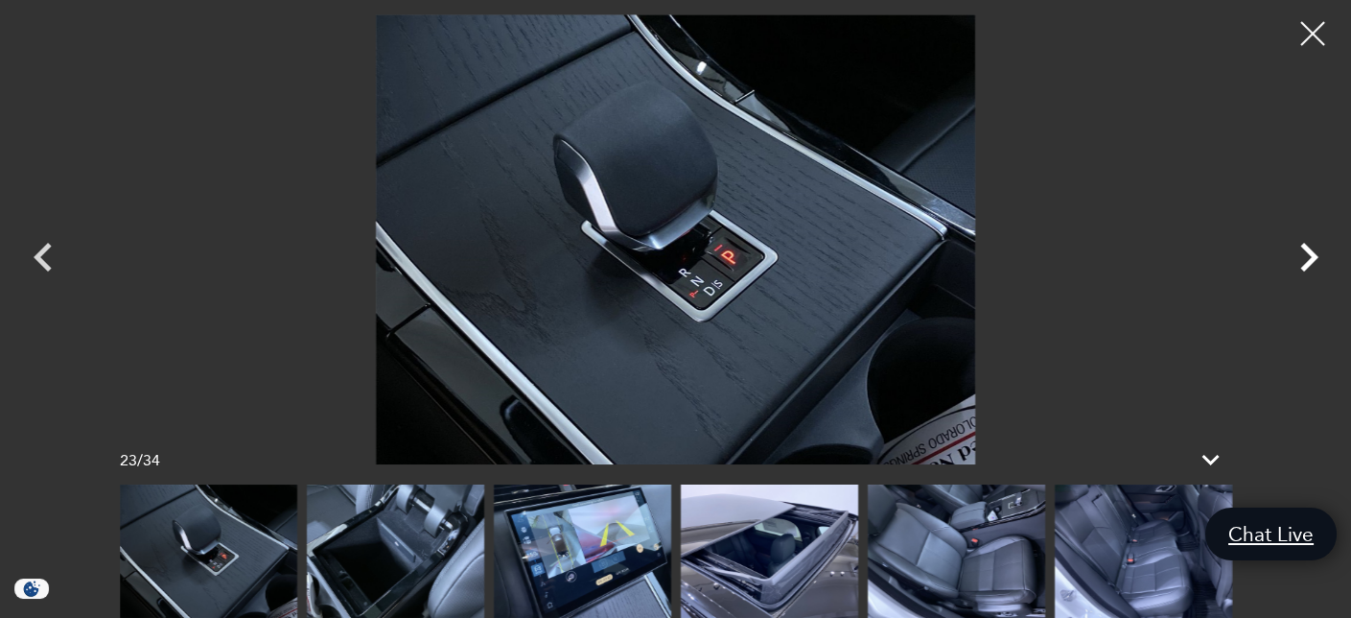
click at [1309, 253] on icon "Next" at bounding box center [1310, 257] width 18 height 29
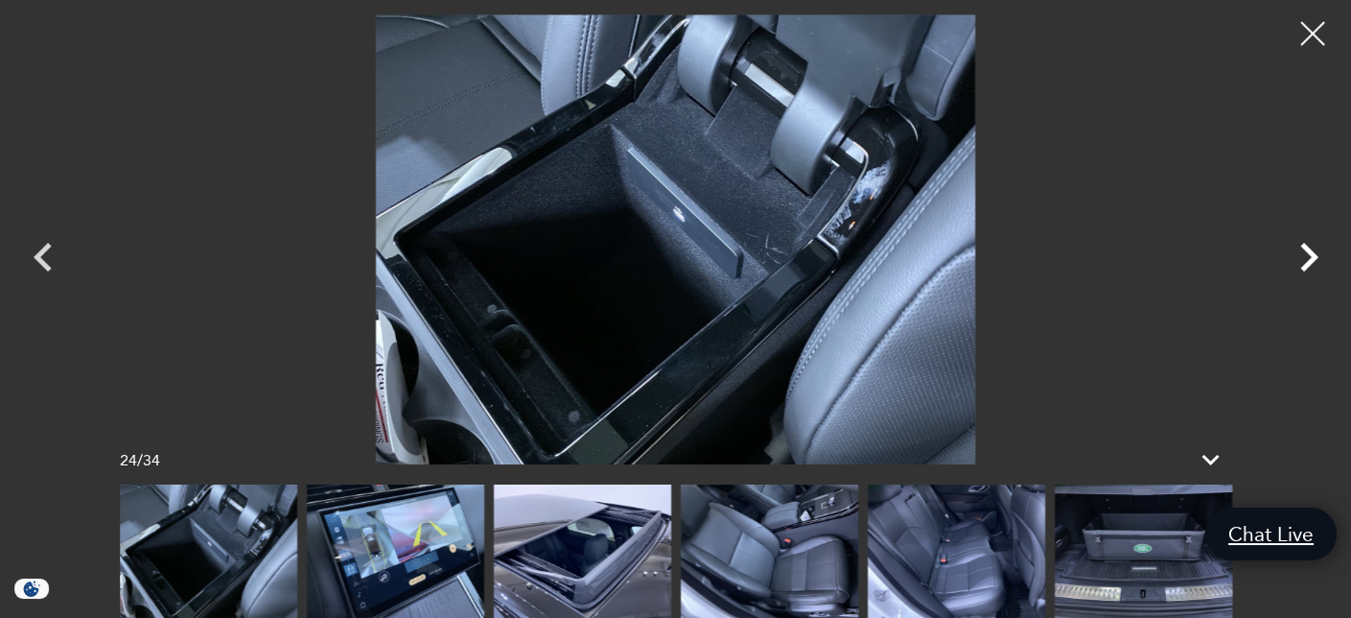
click at [1309, 253] on icon "Next" at bounding box center [1310, 257] width 18 height 29
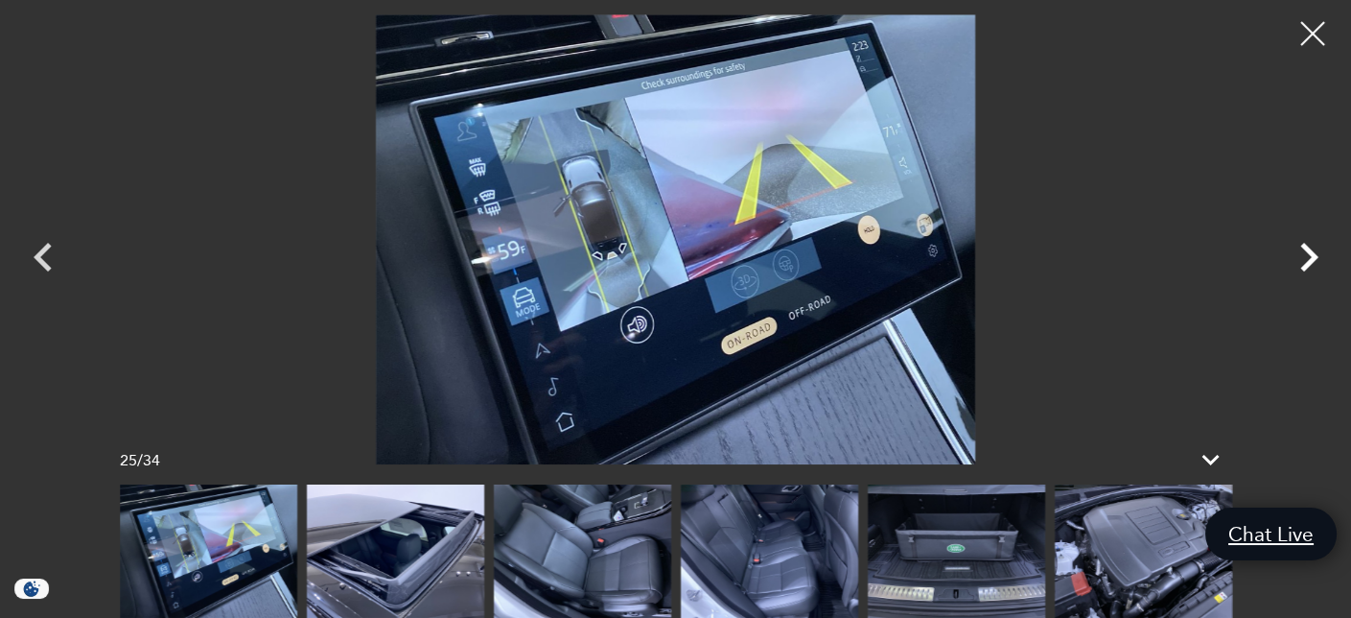
click at [1309, 253] on icon "Next" at bounding box center [1310, 257] width 18 height 29
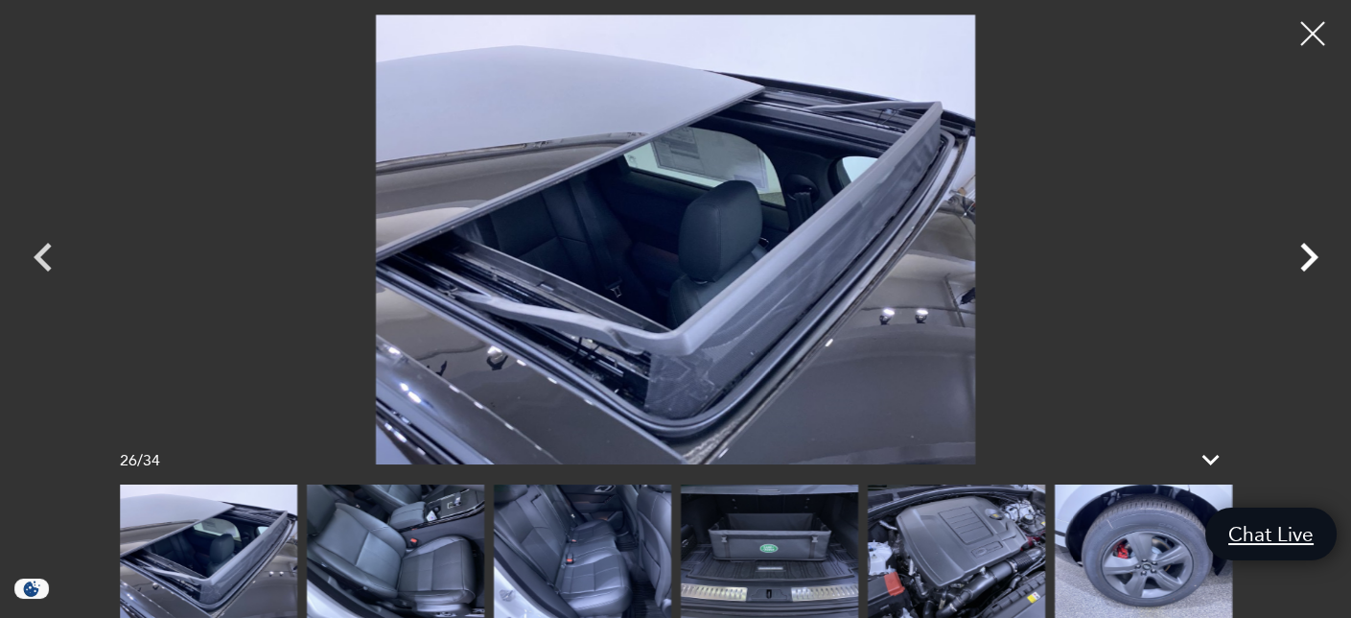
click at [1309, 253] on icon "Next" at bounding box center [1310, 257] width 18 height 29
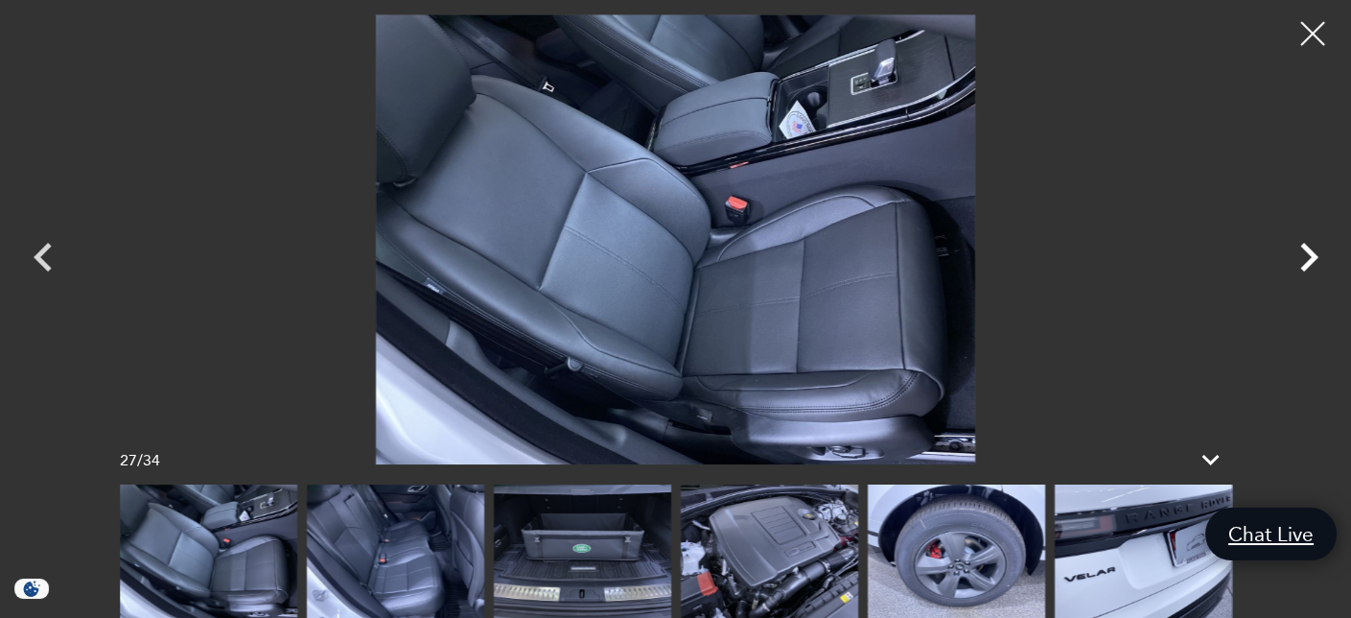
click at [1309, 253] on icon "Next" at bounding box center [1310, 257] width 18 height 29
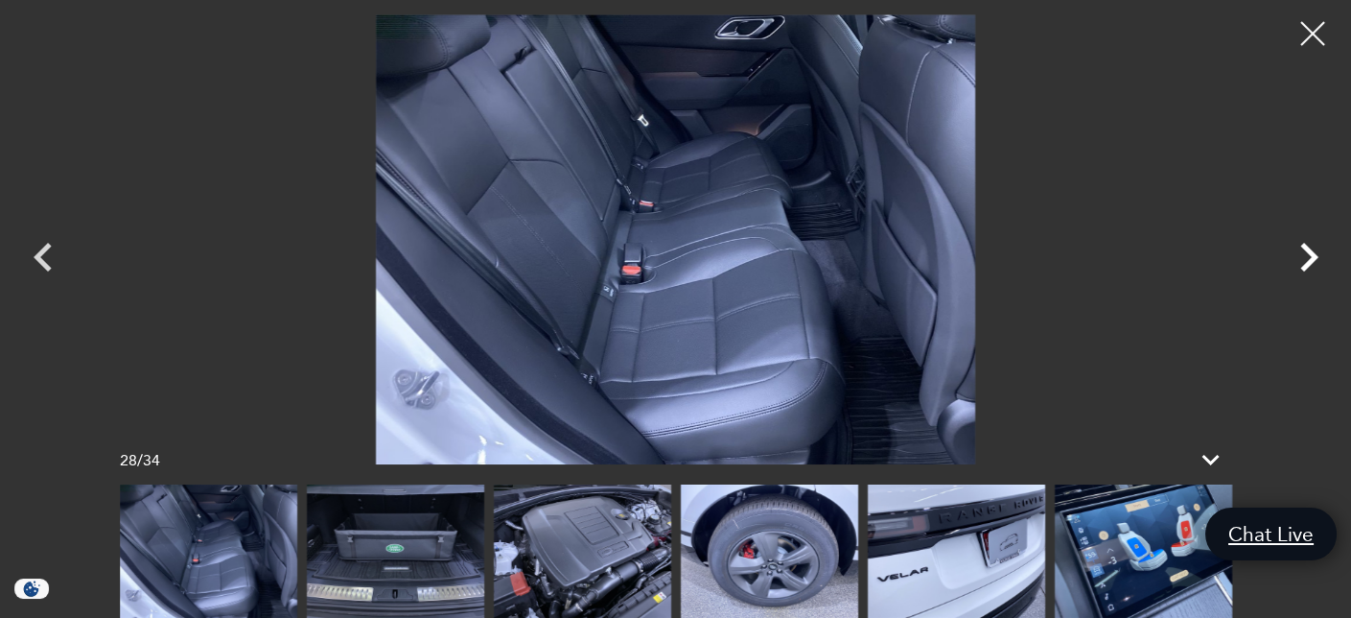
click at [1309, 253] on icon "Next" at bounding box center [1310, 257] width 18 height 29
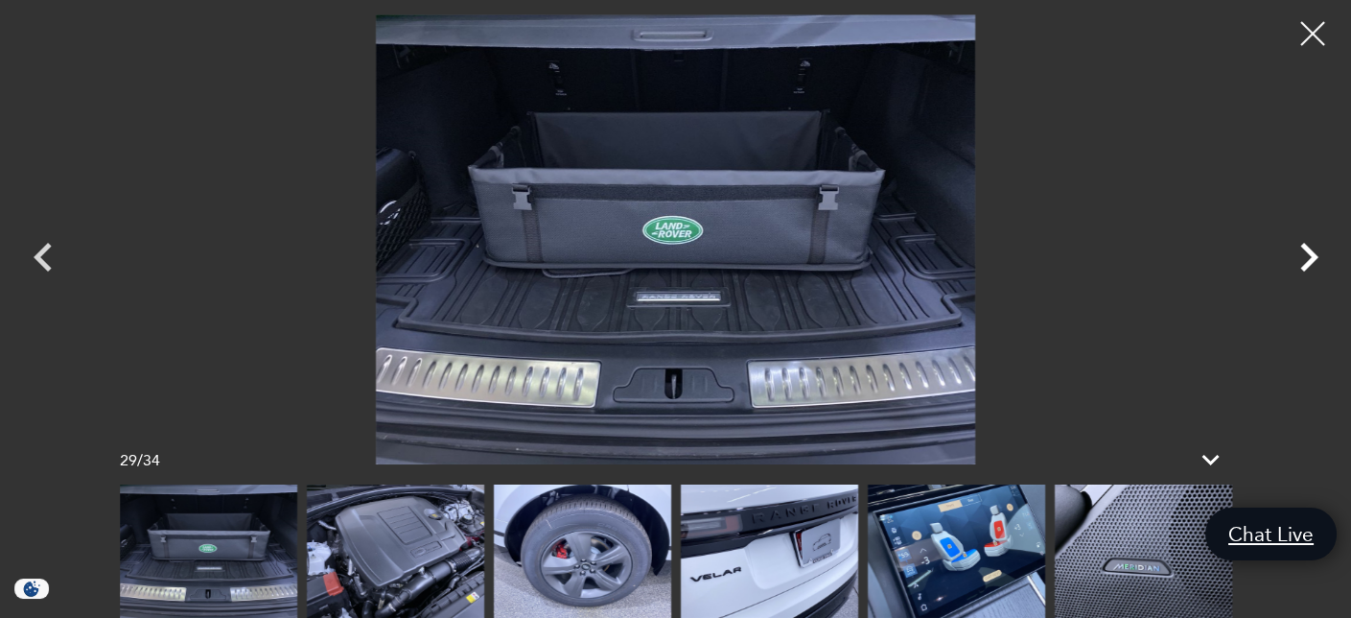
click at [1309, 253] on icon "Next" at bounding box center [1310, 257] width 18 height 29
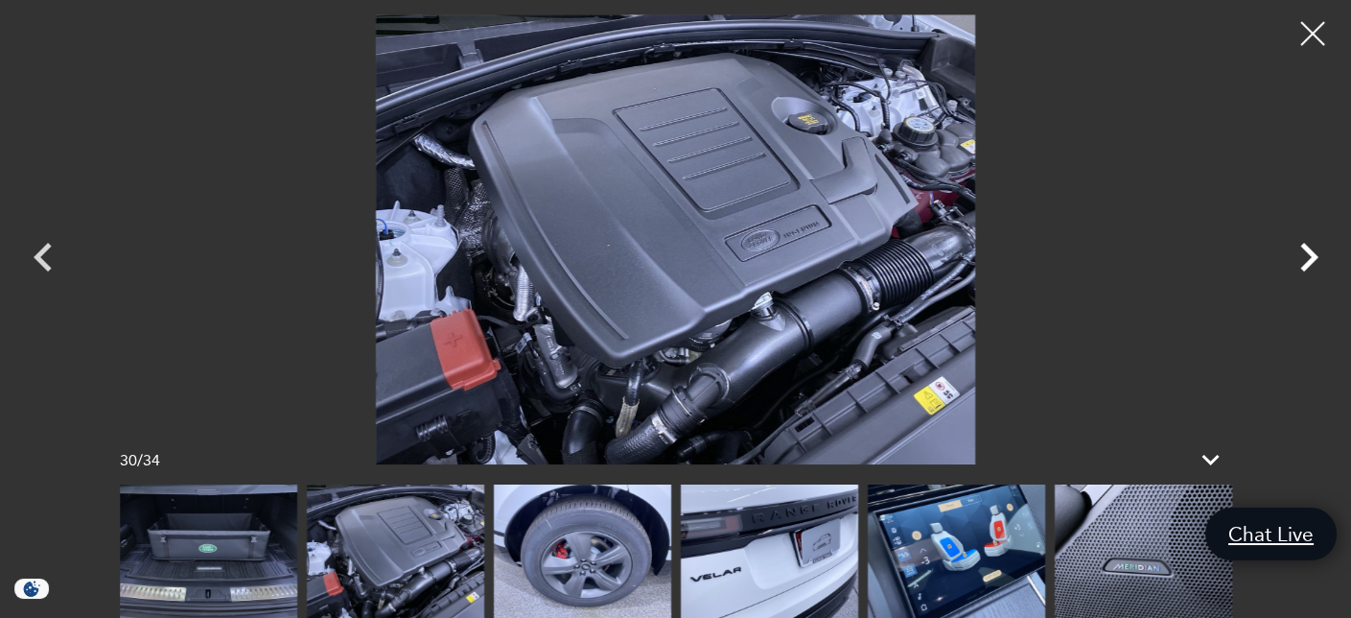
click at [1309, 253] on icon "Next" at bounding box center [1310, 257] width 18 height 29
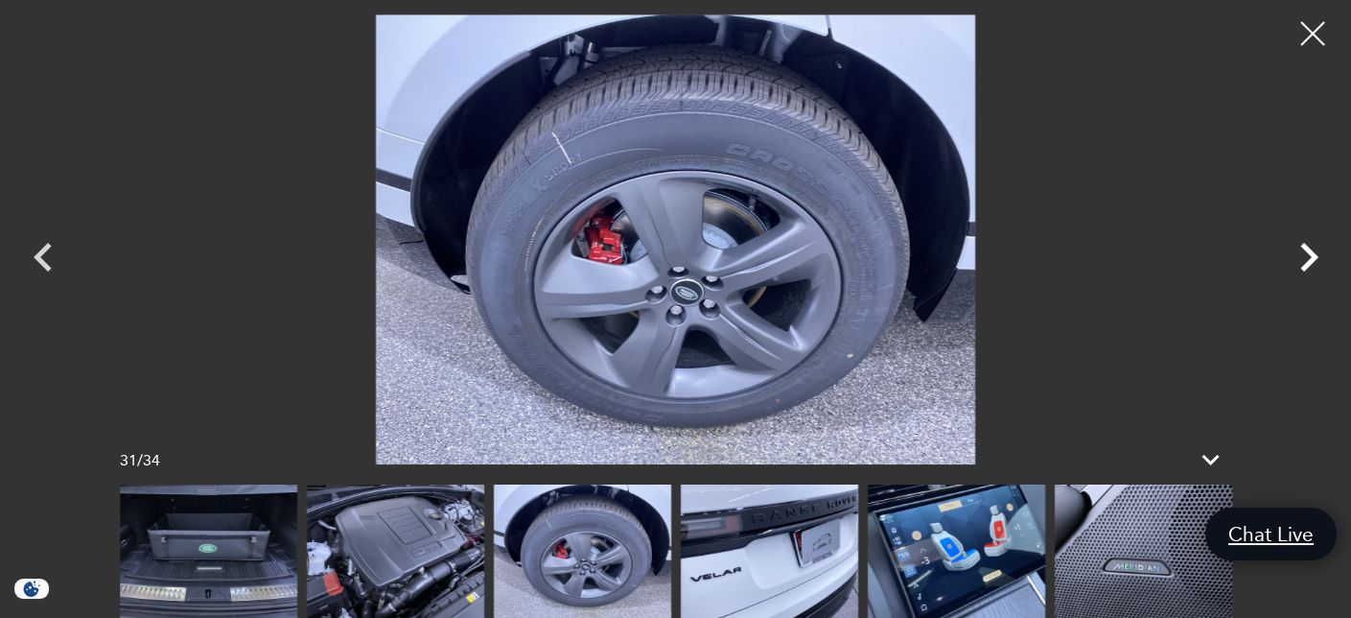
click at [1309, 253] on icon "Next" at bounding box center [1310, 257] width 18 height 29
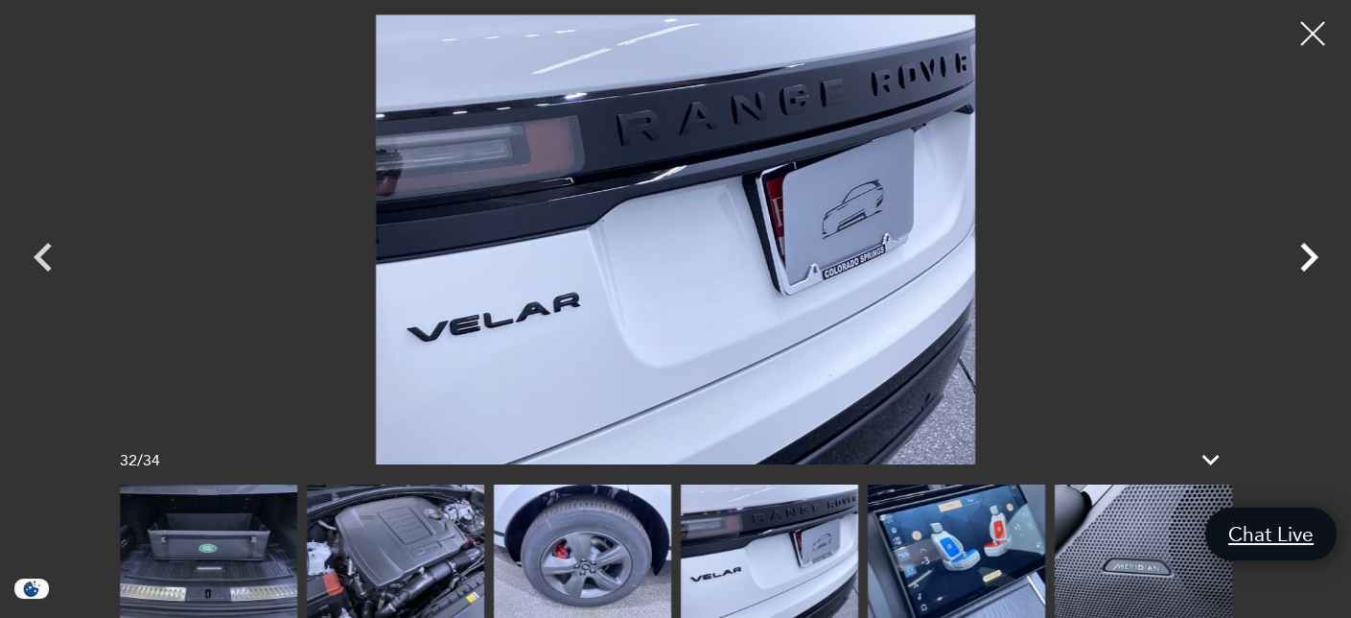
click at [1309, 253] on icon "Next" at bounding box center [1310, 257] width 18 height 29
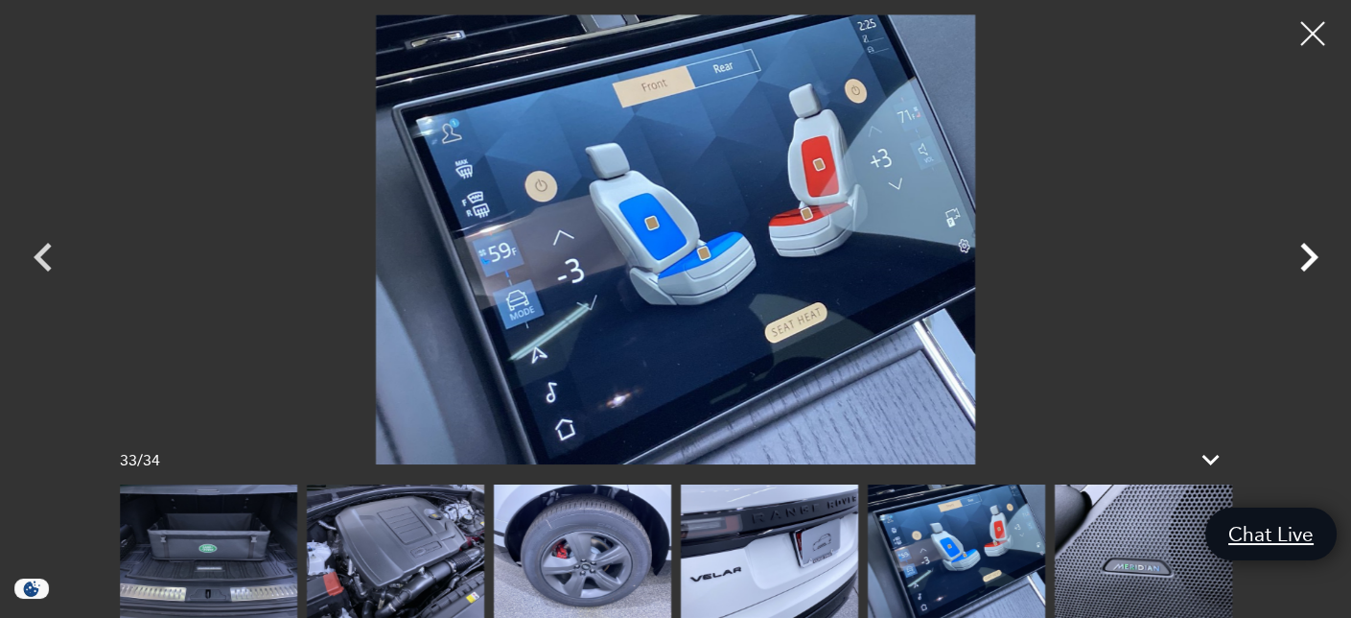
click at [1309, 253] on icon "Next" at bounding box center [1310, 257] width 18 height 29
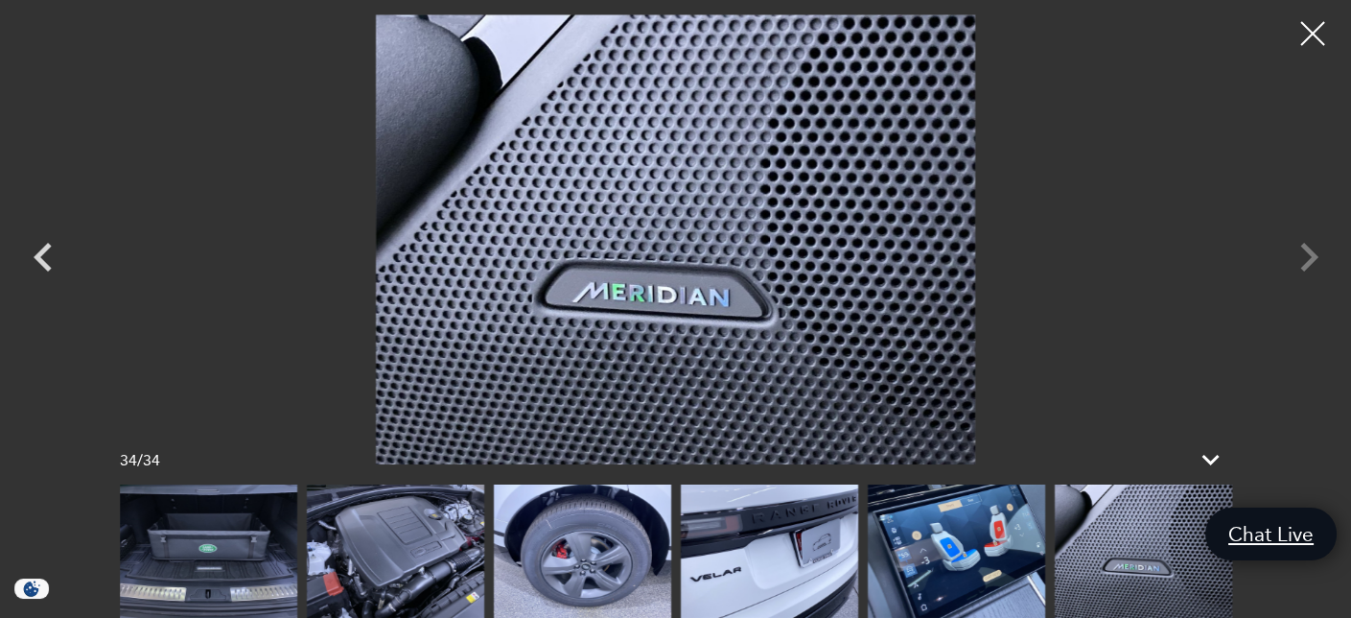
click at [1309, 253] on div at bounding box center [676, 239] width 1343 height 450
click at [1312, 22] on div at bounding box center [1313, 34] width 51 height 51
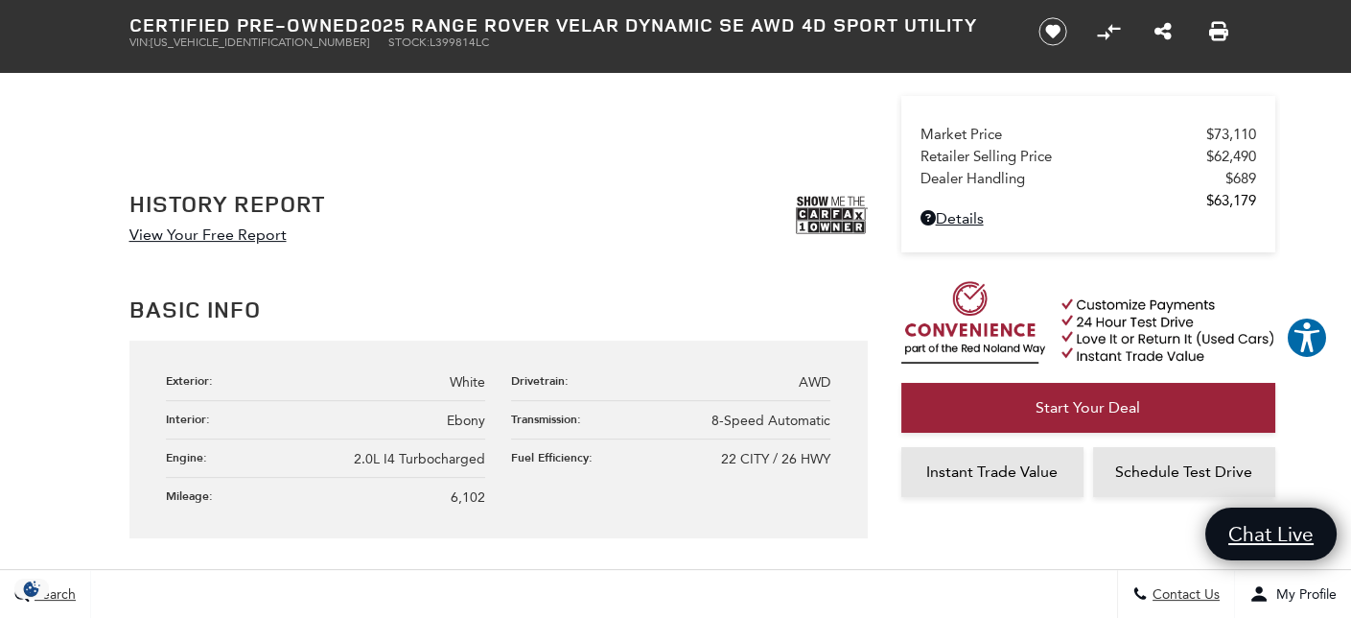
scroll to position [959, 0]
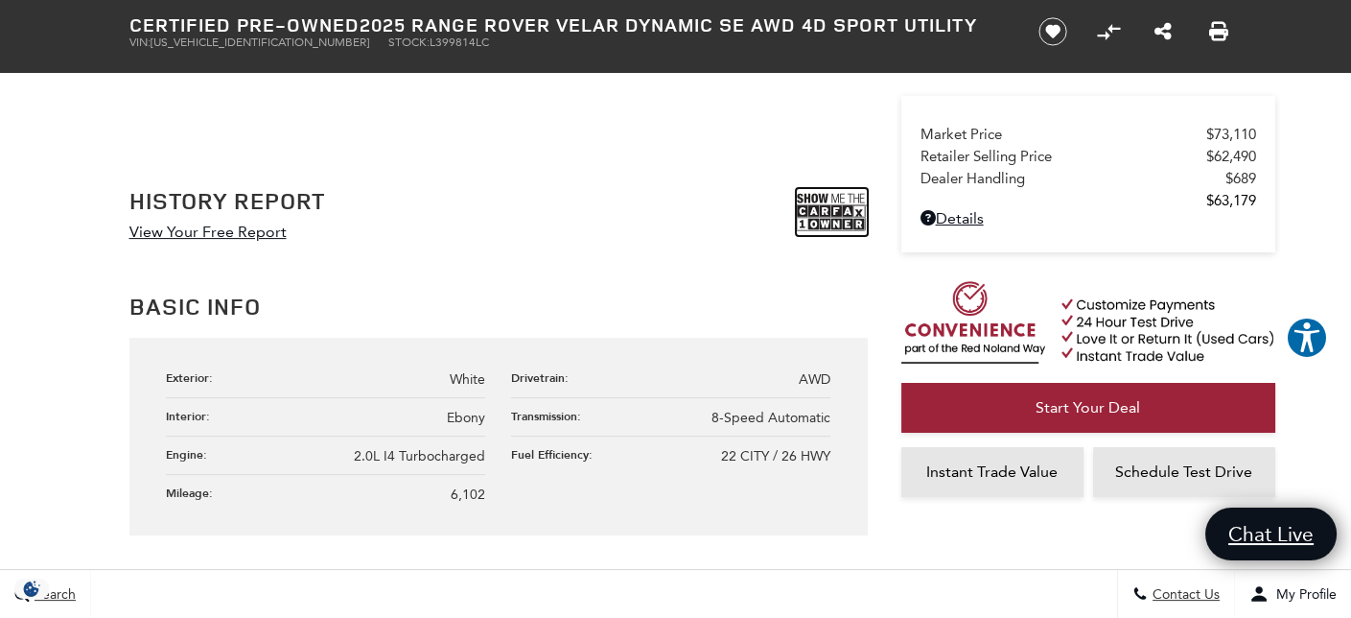
click at [834, 207] on img at bounding box center [832, 212] width 72 height 48
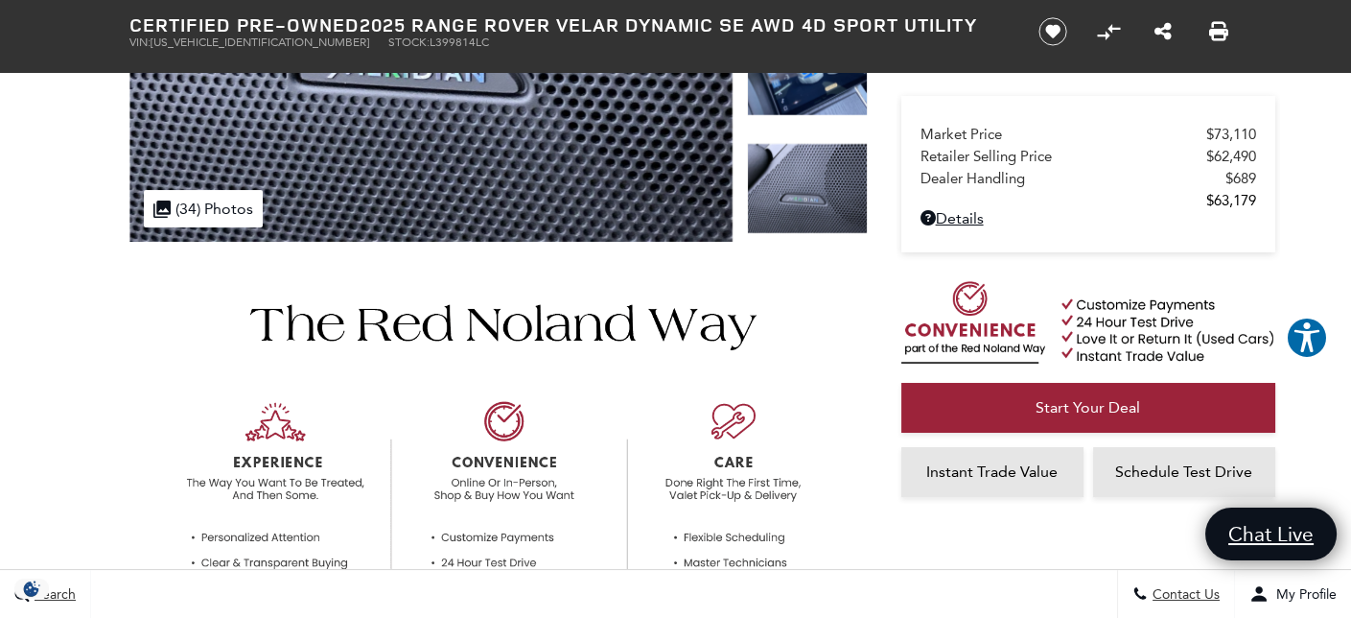
scroll to position [0, 0]
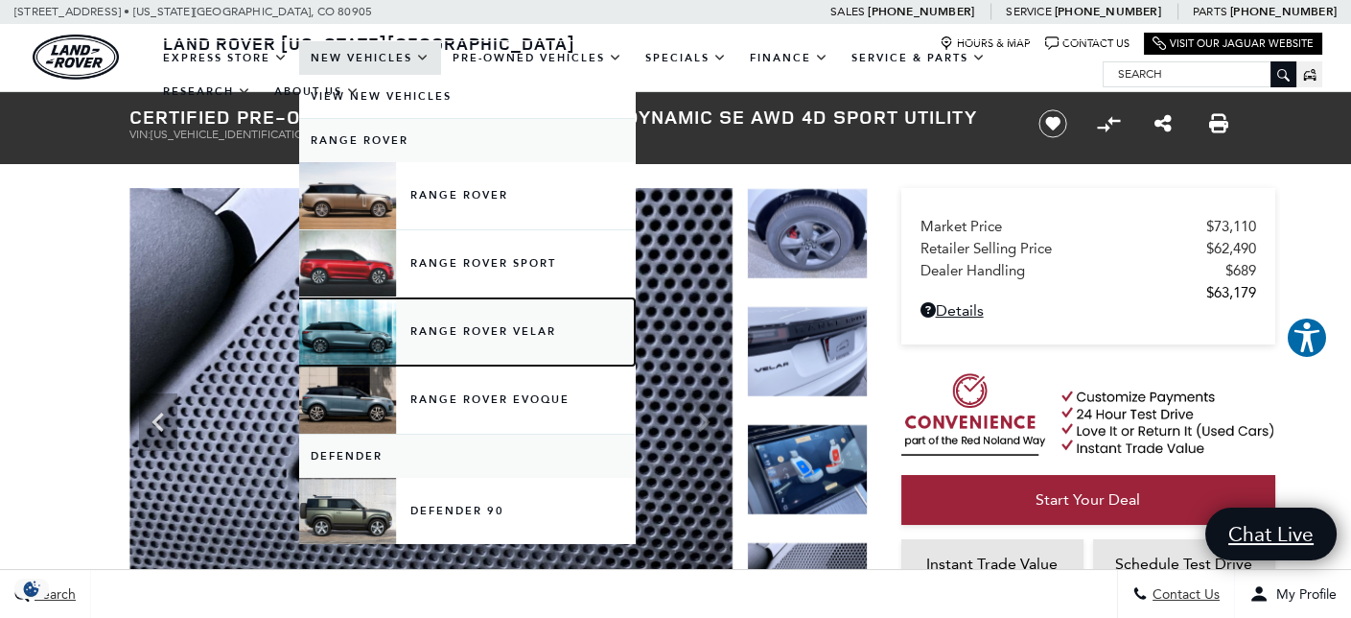
click at [479, 336] on link "Range Rover Velar" at bounding box center [467, 331] width 336 height 67
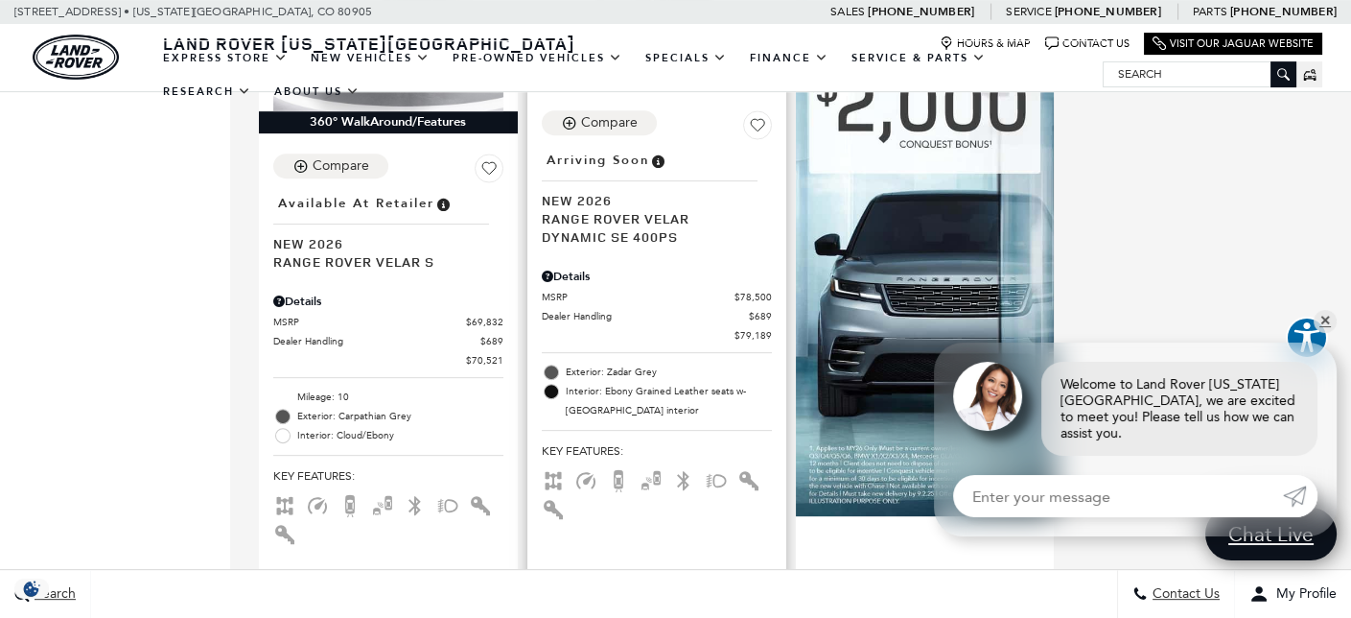
scroll to position [1343, 0]
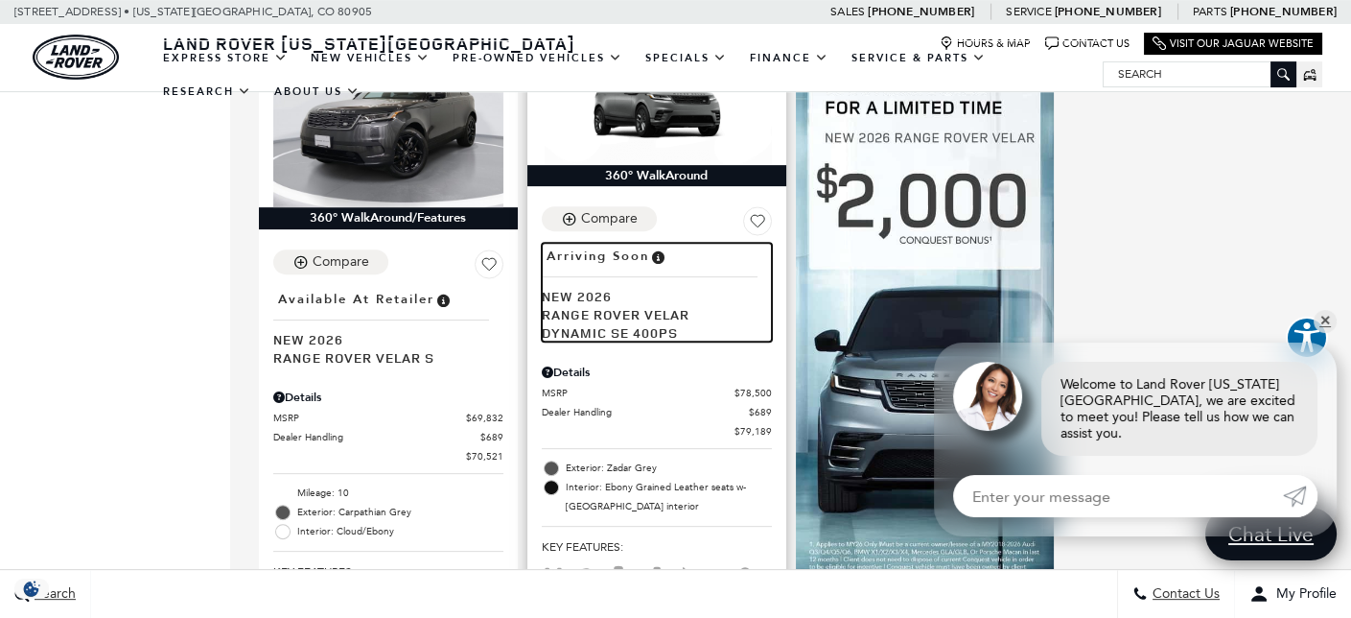
click at [592, 305] on span "Range Rover Velar Dynamic SE 400PS" at bounding box center [650, 323] width 216 height 36
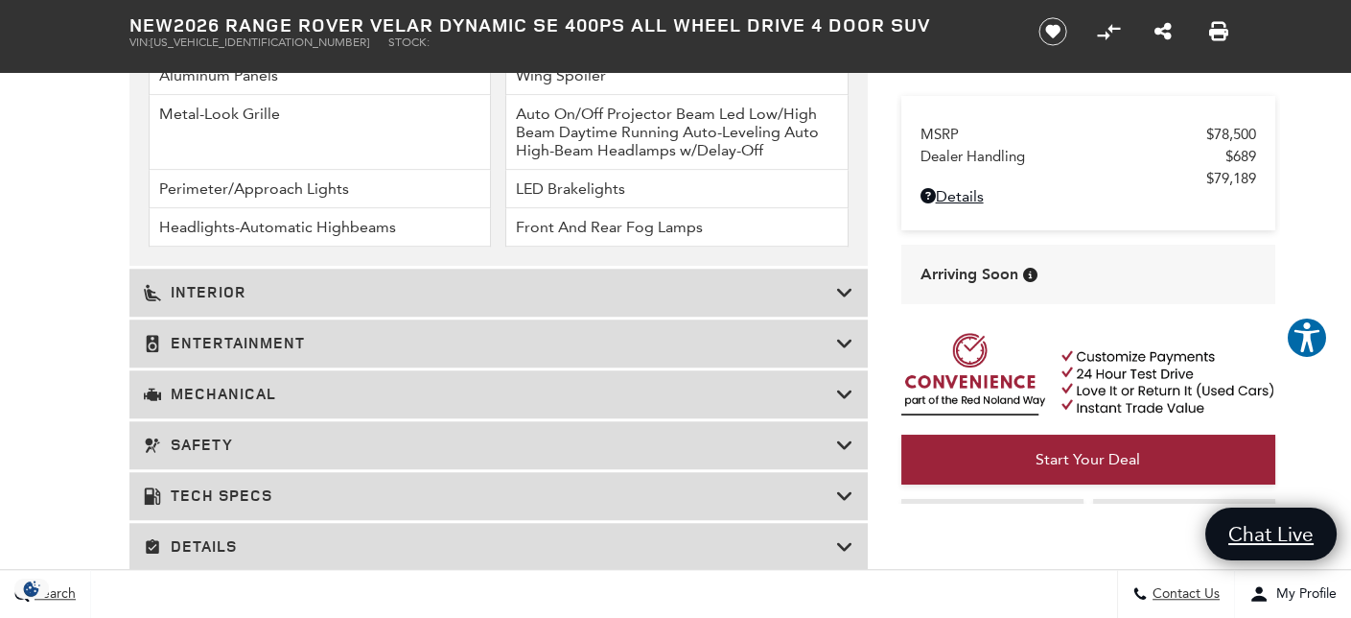
scroll to position [2877, 0]
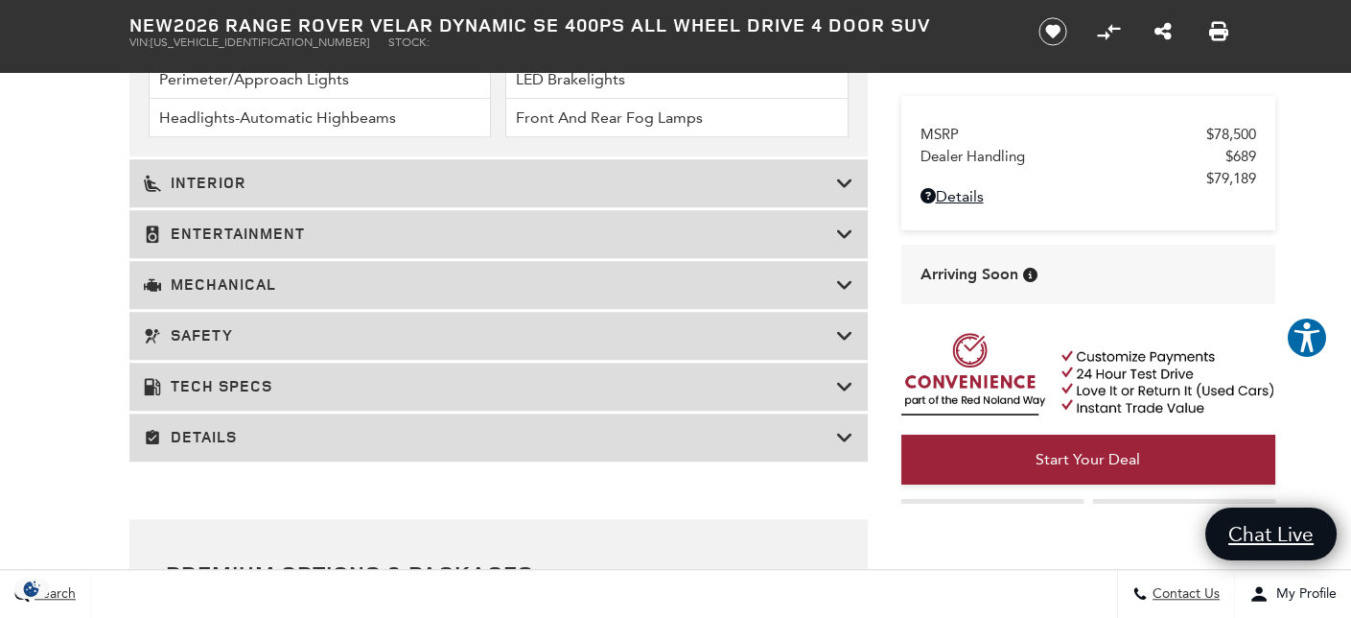
click at [849, 440] on icon at bounding box center [844, 437] width 17 height 19
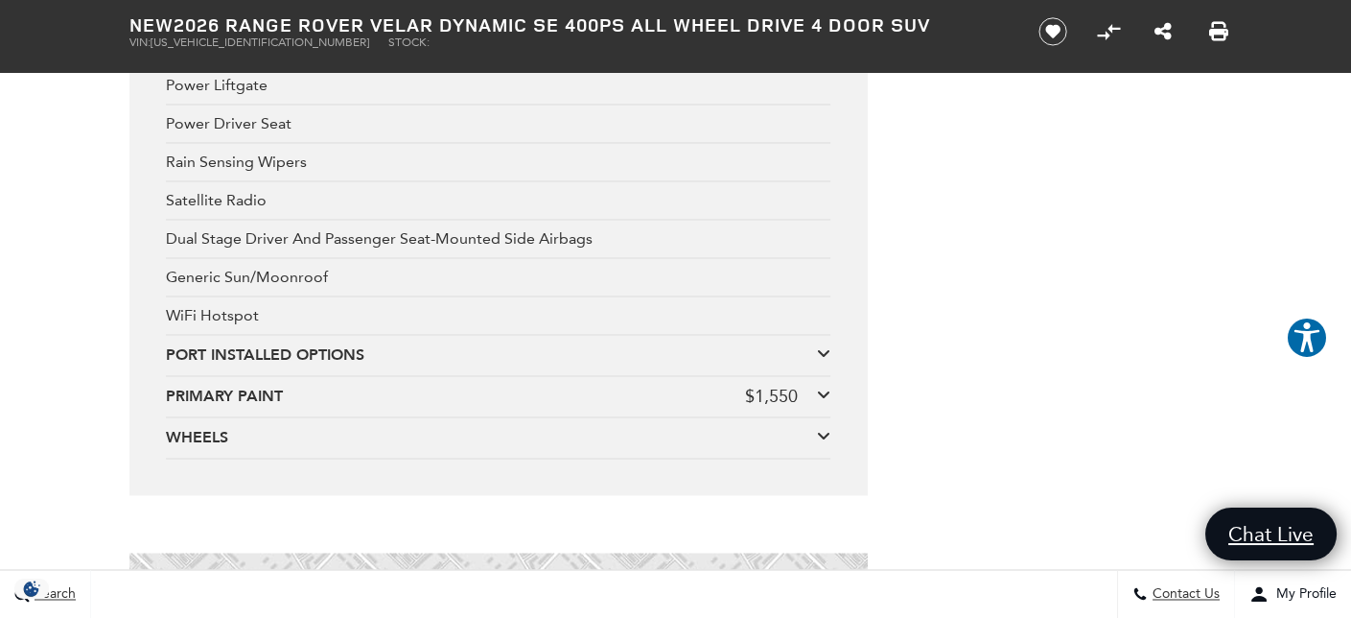
scroll to position [5467, 0]
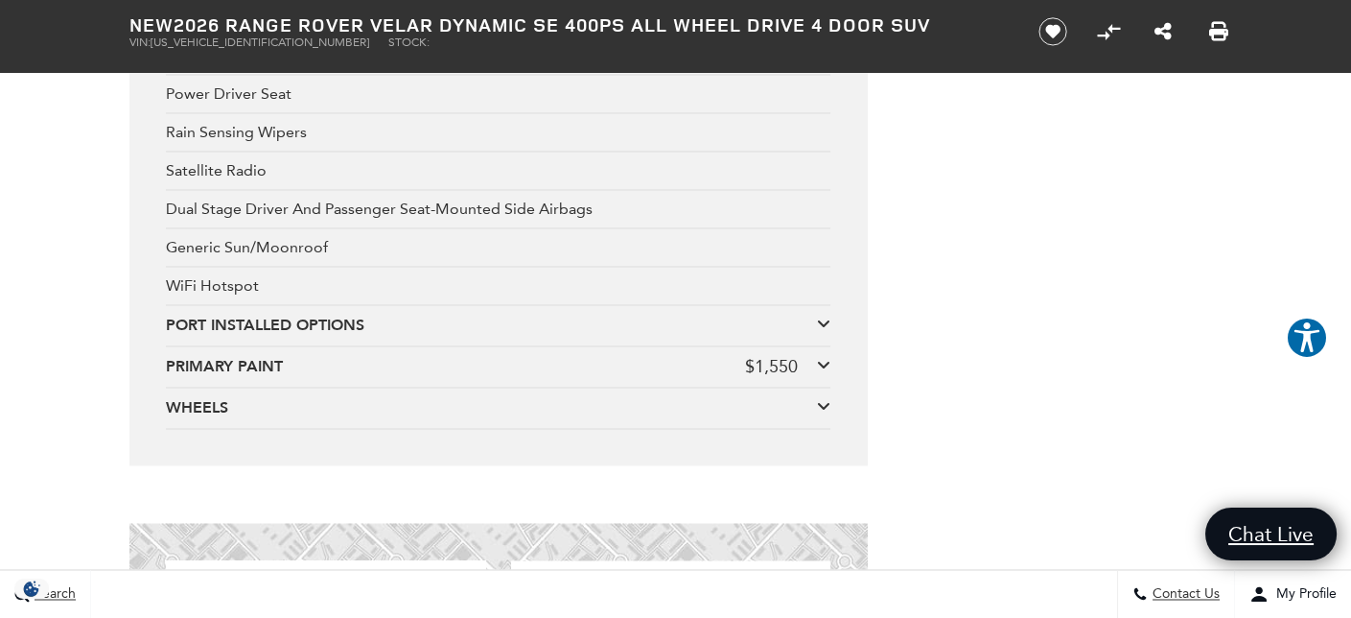
click at [822, 316] on icon at bounding box center [823, 323] width 13 height 15
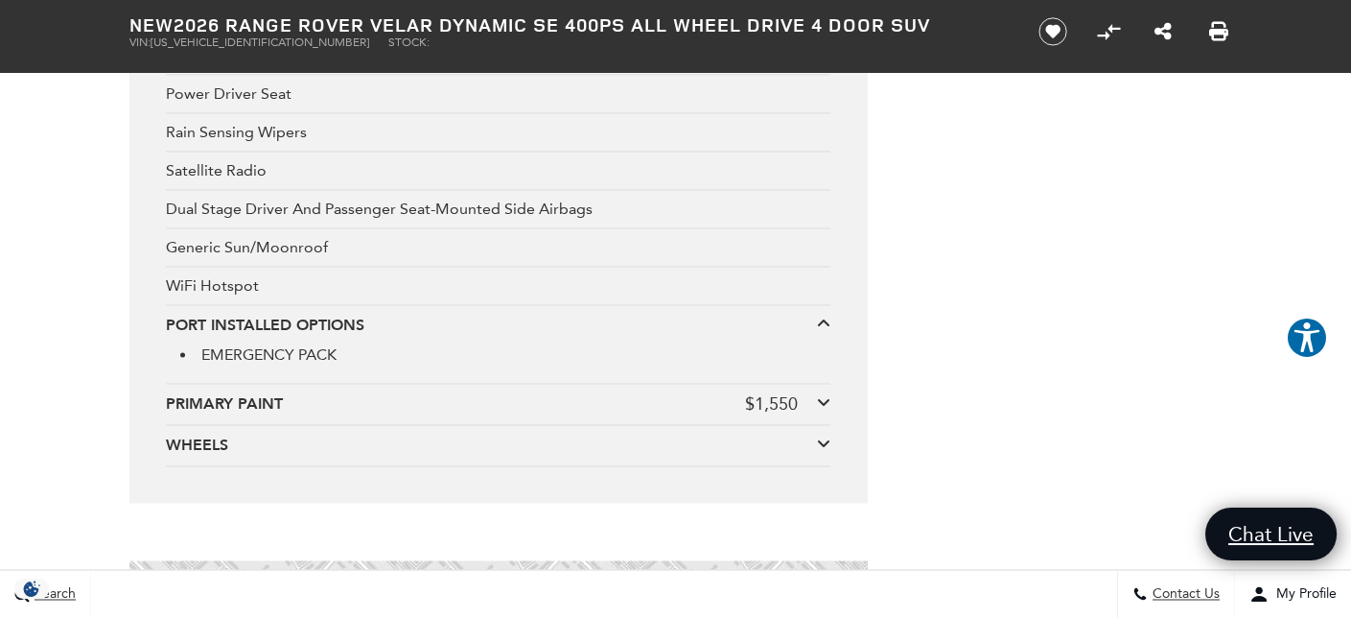
click at [822, 394] on icon at bounding box center [823, 401] width 13 height 15
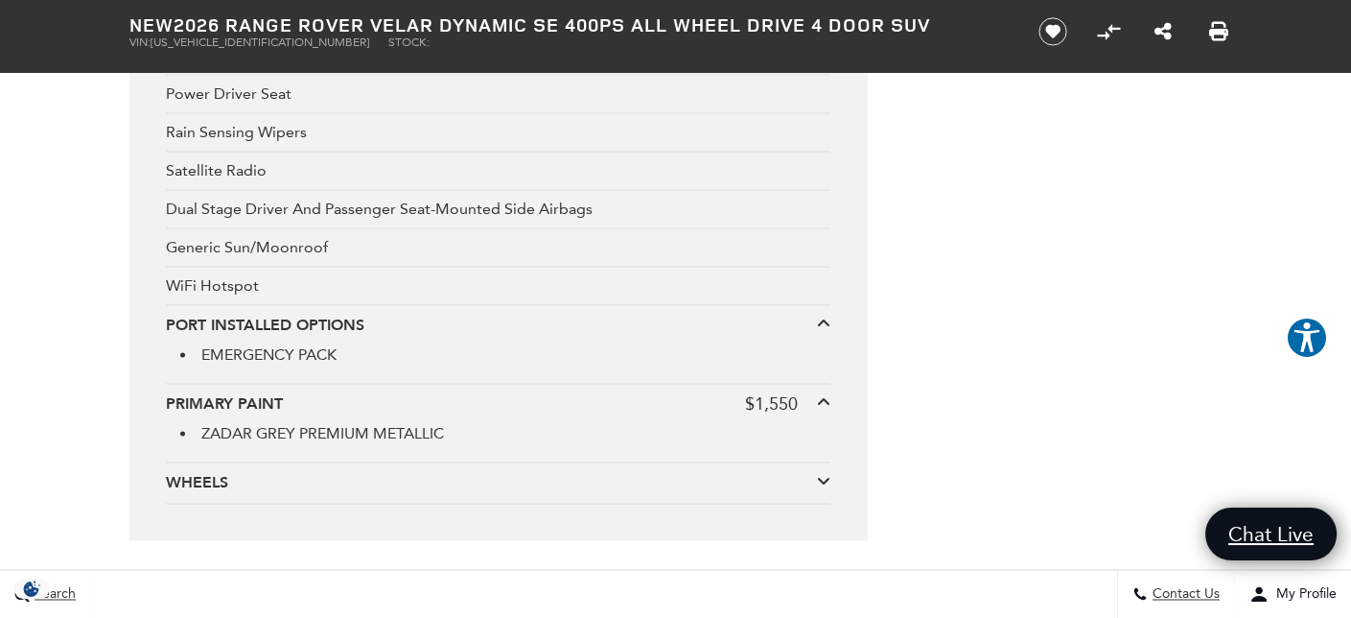
click at [823, 473] on icon at bounding box center [823, 480] width 13 height 15
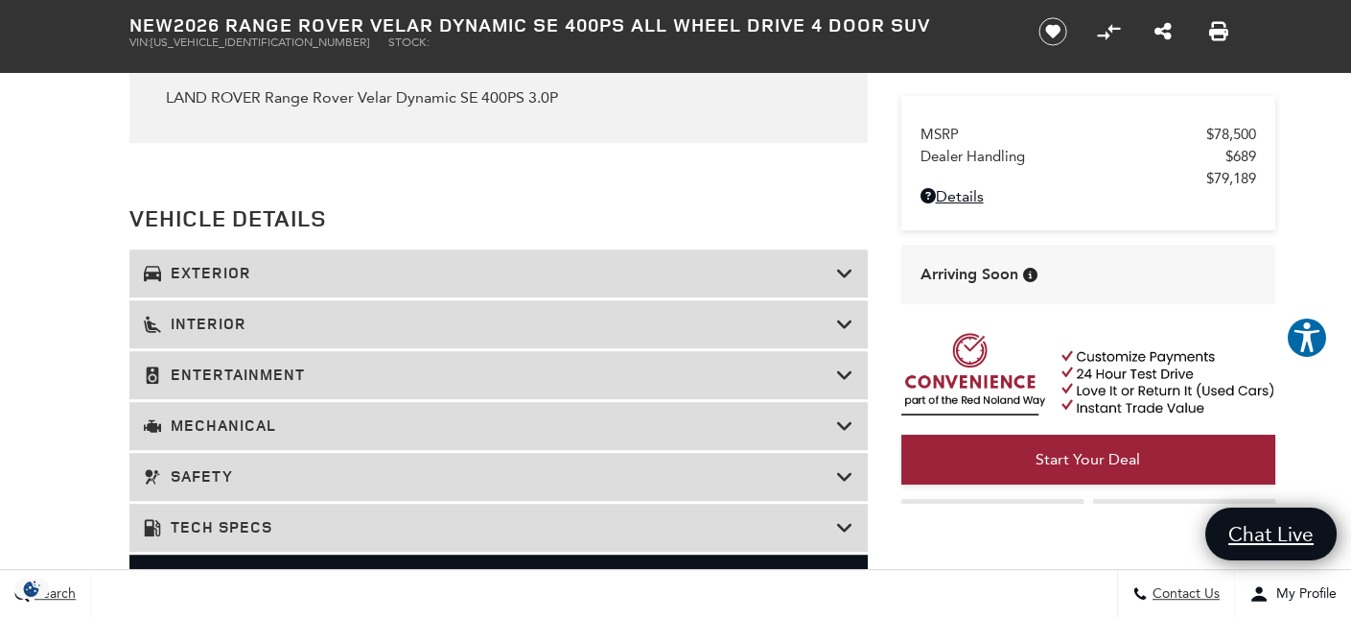
scroll to position [2110, 0]
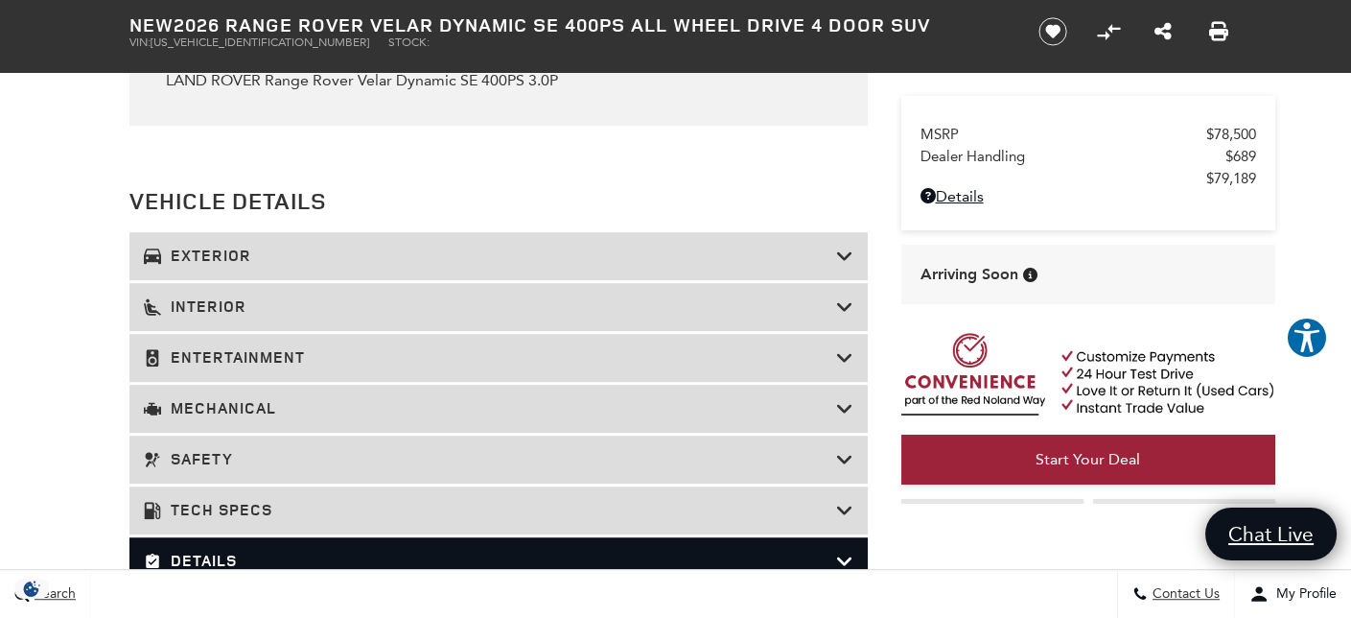
click at [844, 304] on icon at bounding box center [844, 306] width 17 height 19
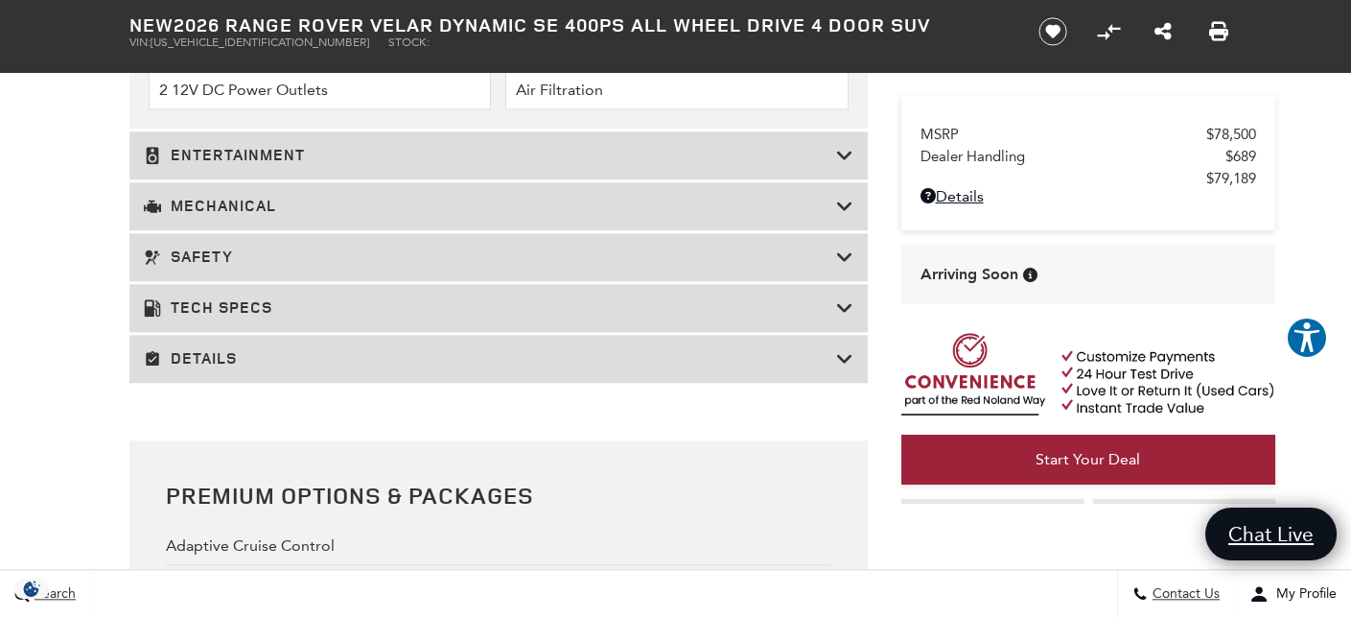
scroll to position [3453, 0]
click at [844, 157] on icon at bounding box center [844, 153] width 17 height 19
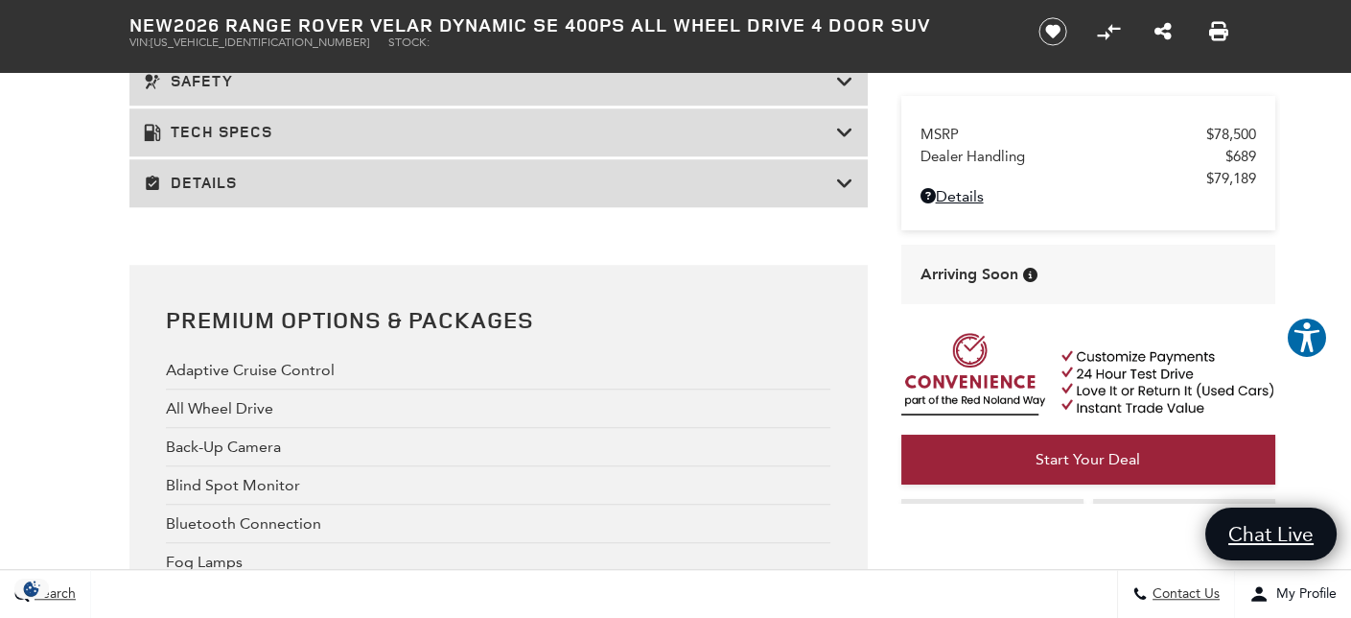
scroll to position [2686, 0]
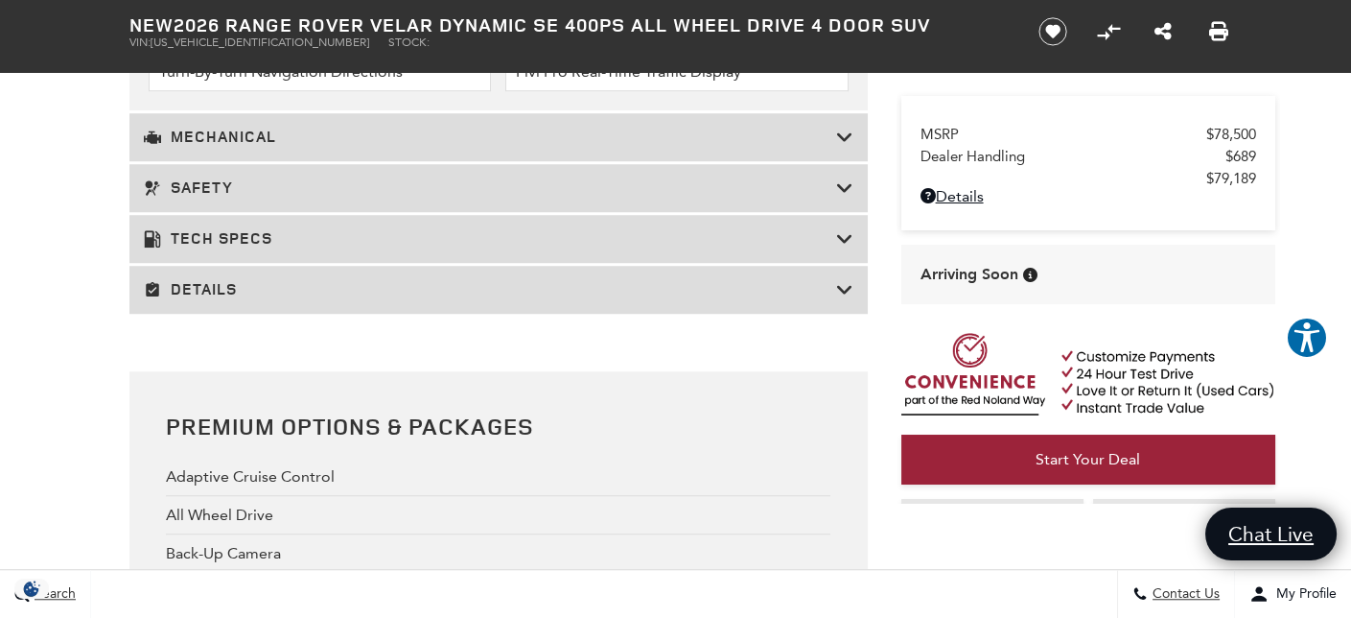
click at [848, 137] on icon at bounding box center [844, 137] width 17 height 19
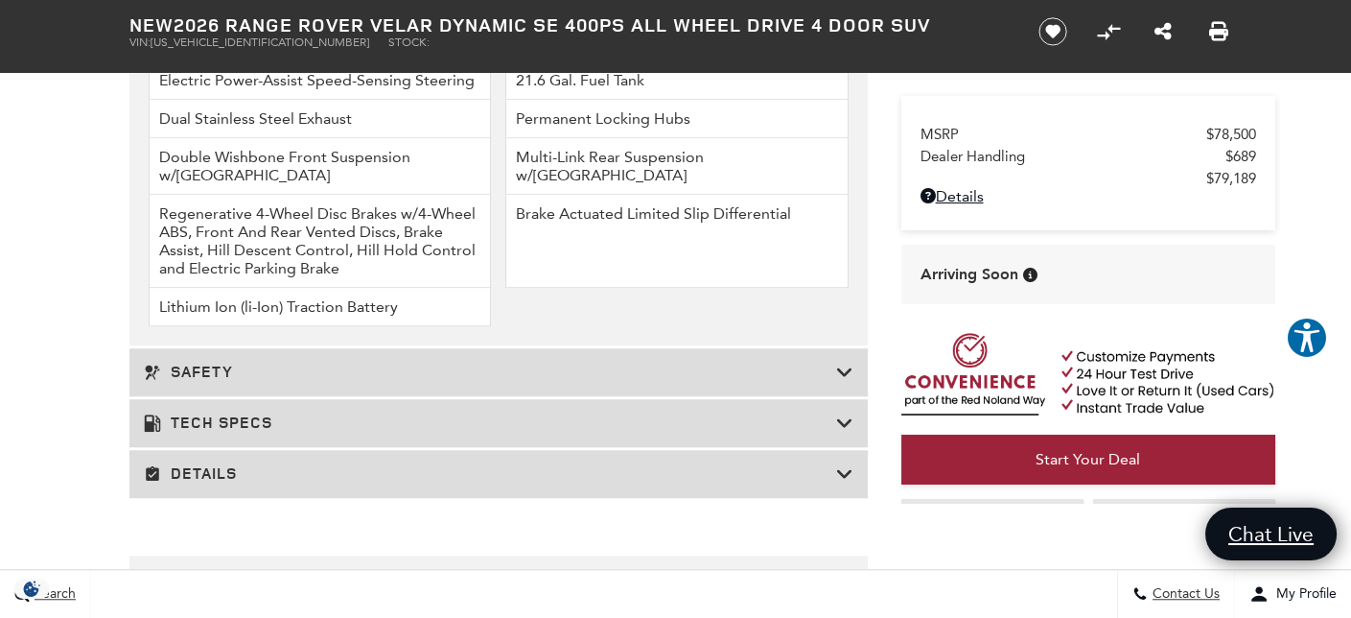
scroll to position [2782, 0]
